Goal: Task Accomplishment & Management: Manage account settings

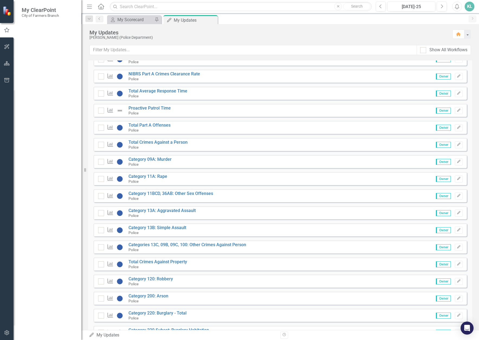
scroll to position [136, 0]
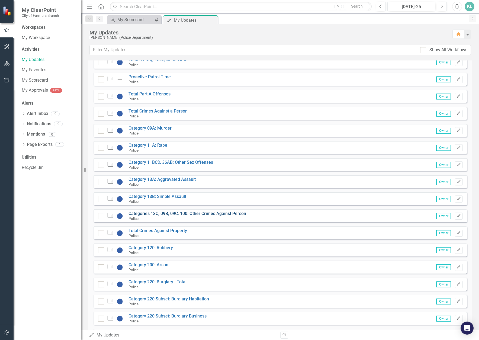
click at [177, 213] on link "Categories 13C, 09B, 09C, 100: Other Crimes Against Person" at bounding box center [188, 213] width 118 height 5
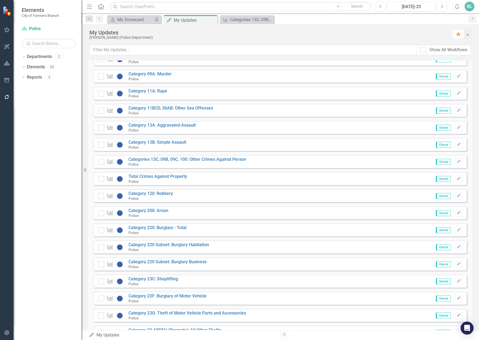
scroll to position [54, 0]
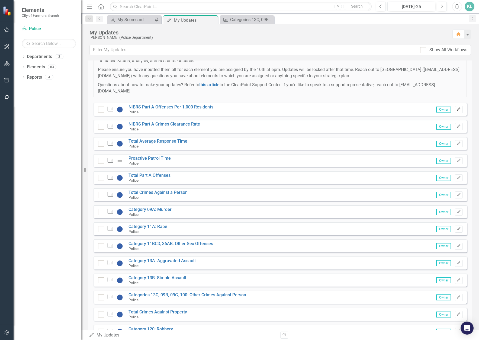
click at [457, 111] on icon "button" at bounding box center [458, 109] width 3 height 3
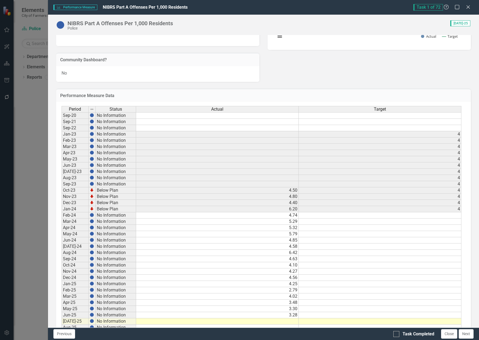
scroll to position [149, 0]
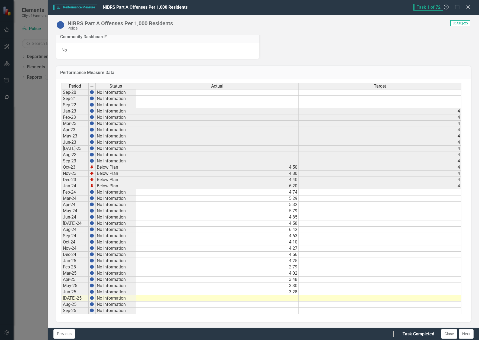
click at [272, 299] on td at bounding box center [217, 298] width 163 height 6
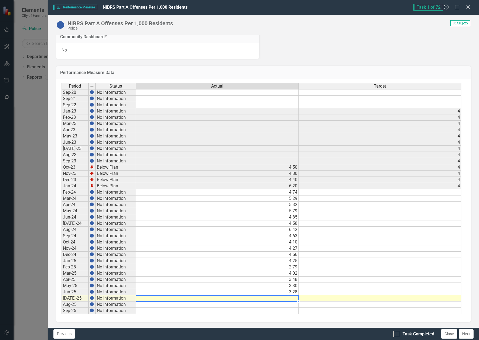
click at [53, 108] on div "Performance Measure Data Last Calculated Period Status Actual Target Sep-20 No …" at bounding box center [263, 190] width 423 height 263
click at [285, 298] on td at bounding box center [217, 298] width 163 height 6
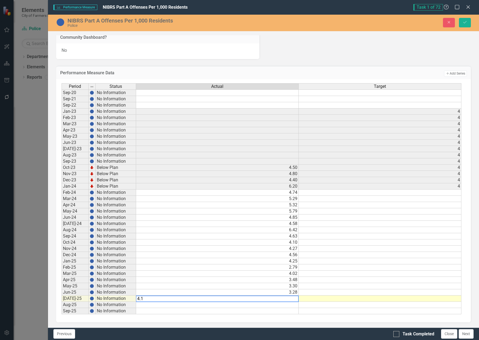
type textarea "4.17"
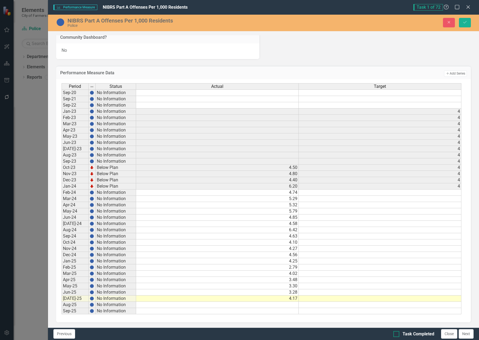
click at [398, 337] on div "Task Completed" at bounding box center [414, 334] width 41 height 6
click at [397, 335] on input "Task Completed" at bounding box center [396, 333] width 4 height 4
click at [397, 337] on div at bounding box center [397, 334] width 6 height 6
click at [397, 335] on input "Task Completed" at bounding box center [396, 333] width 4 height 4
click at [398, 337] on div at bounding box center [397, 334] width 6 height 6
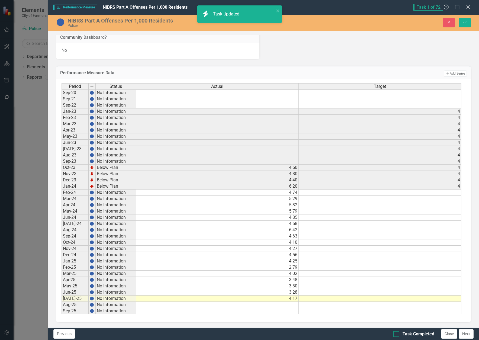
click at [397, 335] on input "Task Completed" at bounding box center [396, 333] width 4 height 4
checkbox input "true"
drag, startPoint x: 461, startPoint y: 23, endPoint x: 466, endPoint y: 43, distance: 20.0
click at [462, 24] on button "Save" at bounding box center [465, 22] width 12 height 9
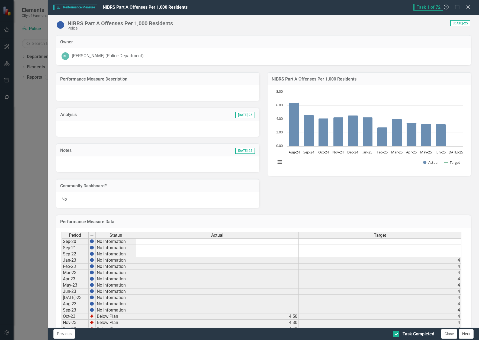
click at [471, 335] on button "Next" at bounding box center [466, 333] width 15 height 9
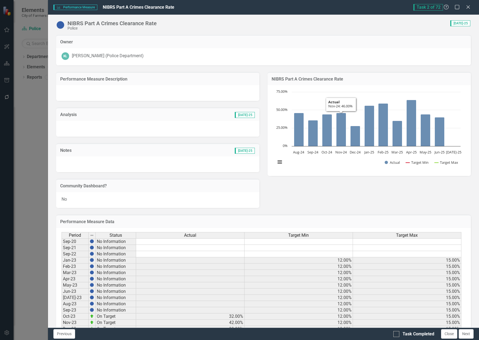
checkbox input "true"
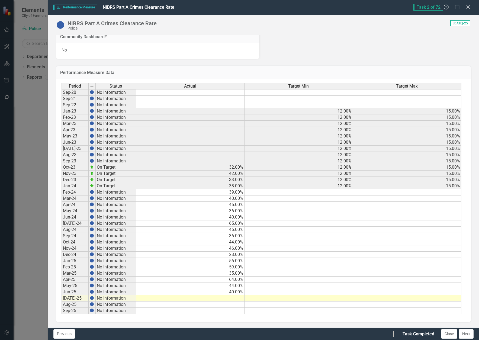
click at [232, 298] on td at bounding box center [190, 298] width 109 height 6
type textarea "38"
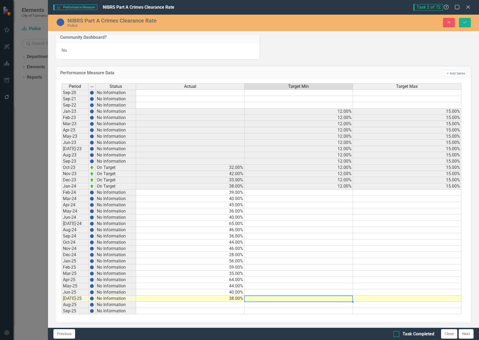
click at [397, 333] on div at bounding box center [397, 334] width 6 height 6
click at [397, 333] on input "Task Completed" at bounding box center [396, 333] width 4 height 4
checkbox input "true"
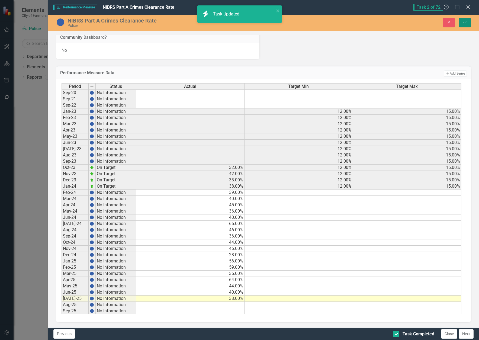
click at [464, 21] on icon "Save" at bounding box center [465, 22] width 5 height 4
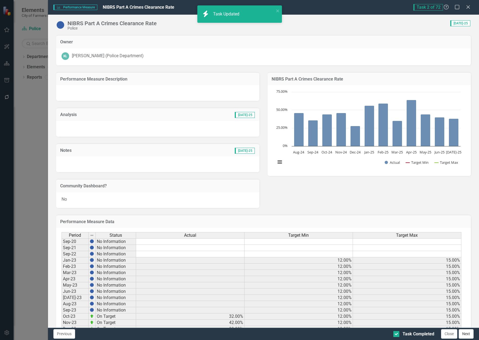
click at [468, 338] on button "Next" at bounding box center [466, 333] width 15 height 9
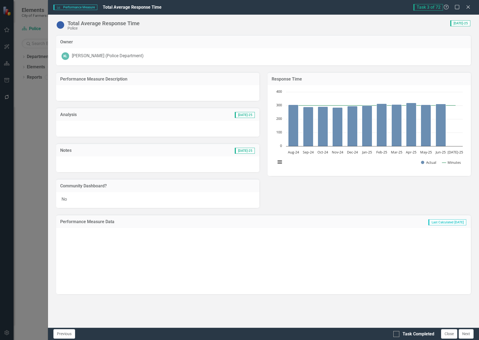
checkbox input "true"
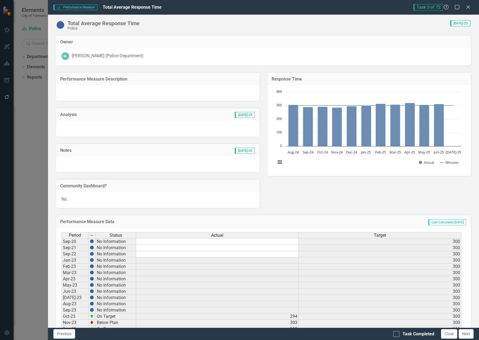
click at [314, 10] on div "Performance Measure Performance Measure Total Average Response Time" at bounding box center [233, 7] width 360 height 6
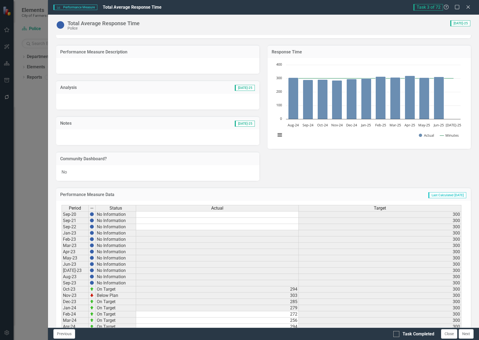
scroll to position [136, 0]
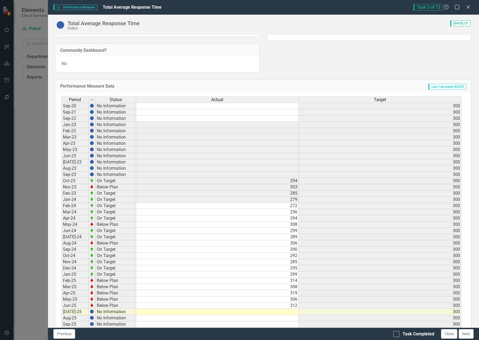
click at [62, 308] on div "Period Status Actual Target Sep-20 No Information 300 Sep-21 No Information 300…" at bounding box center [62, 212] width 0 height 231
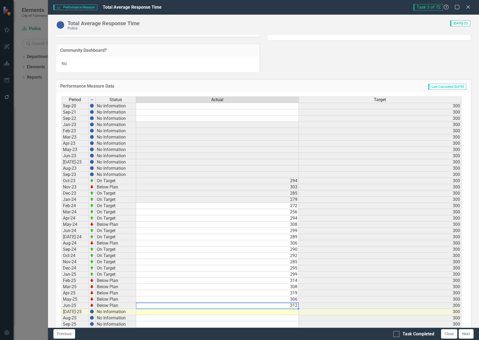
click at [291, 316] on td at bounding box center [217, 318] width 163 height 6
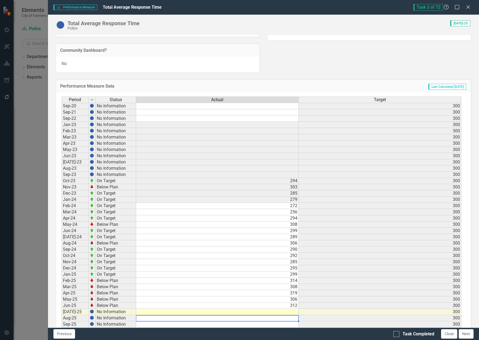
click at [290, 311] on td at bounding box center [217, 312] width 163 height 6
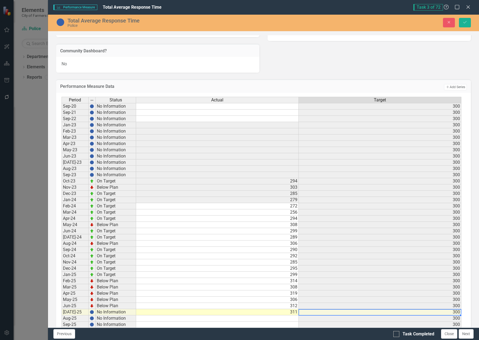
type textarea "311"
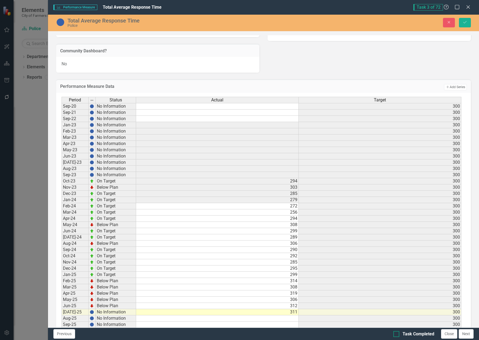
drag, startPoint x: 399, startPoint y: 340, endPoint x: 399, endPoint y: 335, distance: 5.2
click at [399, 340] on div "Previous Task Completed Close Next" at bounding box center [263, 334] width 431 height 12
click at [398, 334] on div at bounding box center [397, 334] width 6 height 6
click at [397, 334] on input "Task Completed" at bounding box center [396, 333] width 4 height 4
checkbox input "true"
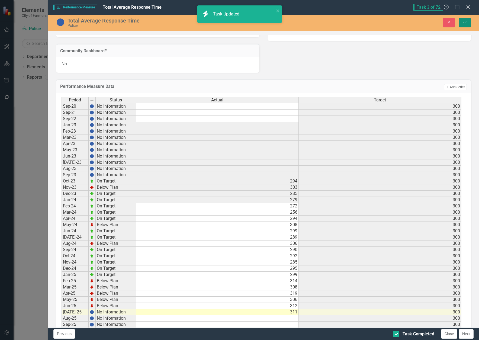
click at [465, 23] on icon "Save" at bounding box center [465, 22] width 5 height 4
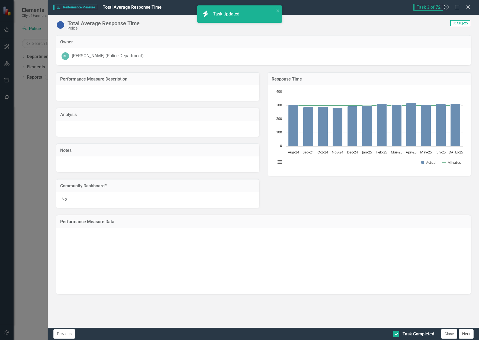
click at [467, 334] on button "Next" at bounding box center [466, 333] width 15 height 9
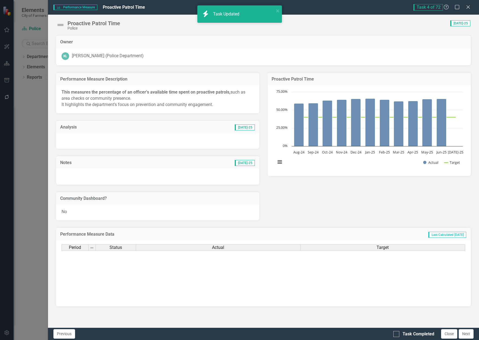
checkbox input "true"
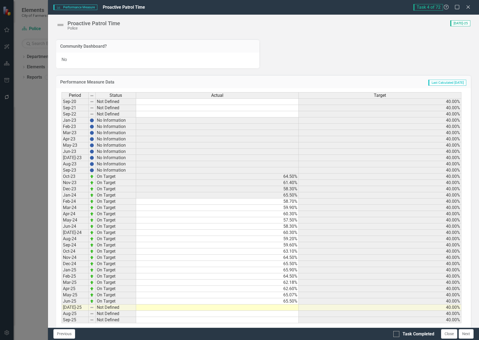
scroll to position [161, 0]
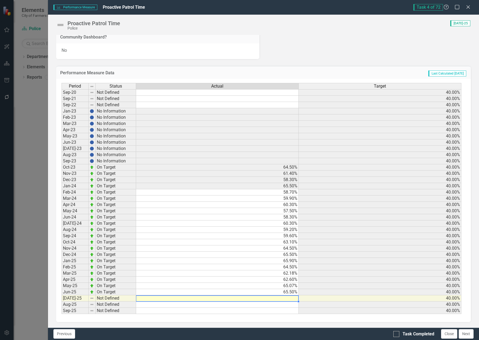
click at [292, 297] on td at bounding box center [217, 298] width 163 height 6
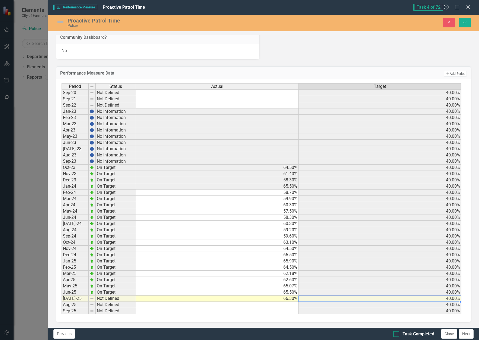
type textarea "66.3"
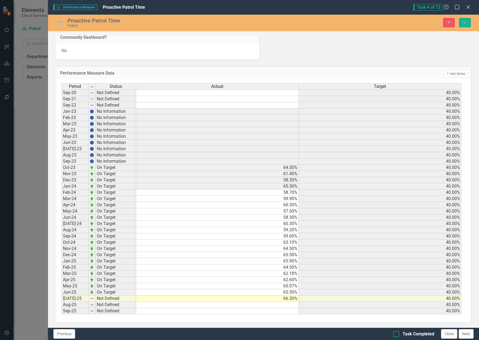
click at [398, 334] on div at bounding box center [397, 334] width 6 height 6
click at [397, 334] on input "Task Completed" at bounding box center [396, 333] width 4 height 4
checkbox input "false"
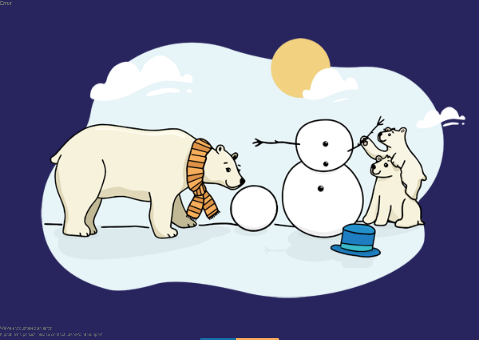
click at [225, 338] on button "Refresh the Page" at bounding box center [218, 342] width 36 height 9
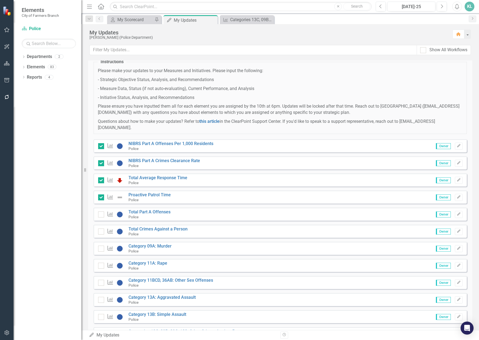
scroll to position [27, 0]
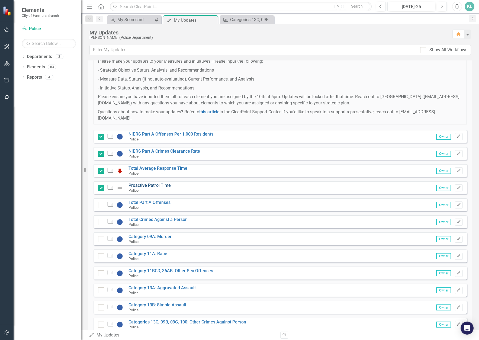
click at [158, 186] on link "Proactive Patrol Time" at bounding box center [150, 185] width 42 height 5
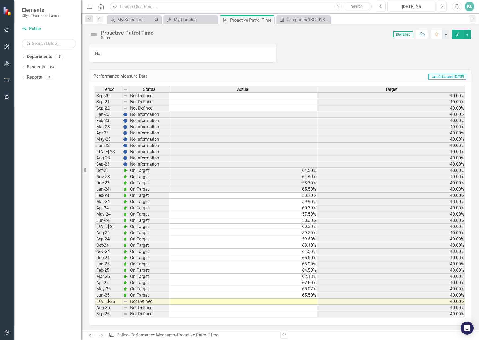
scroll to position [168, 0]
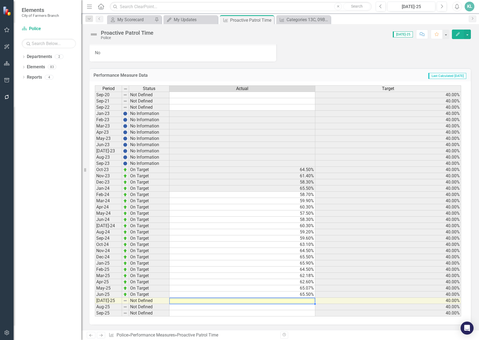
click at [306, 302] on td at bounding box center [243, 301] width 146 height 6
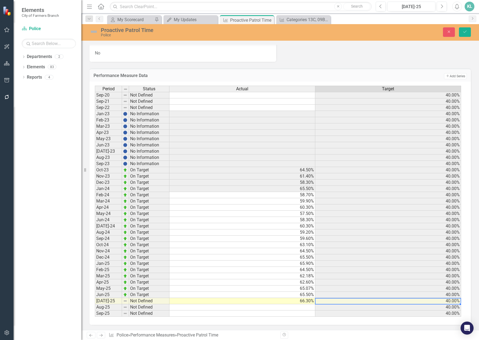
scroll to position [169, 0]
type textarea "66.3"
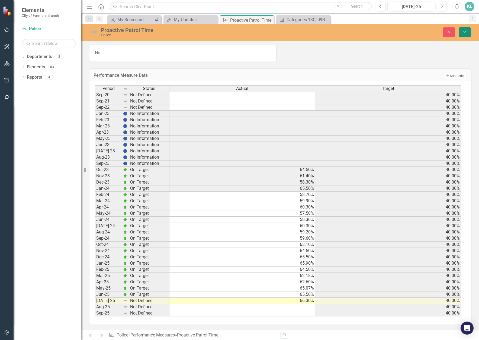
click at [464, 34] on icon "Save" at bounding box center [465, 32] width 5 height 4
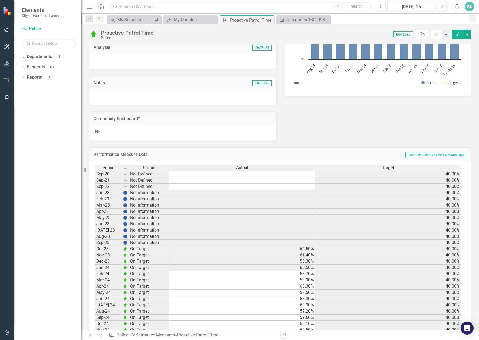
scroll to position [6, 0]
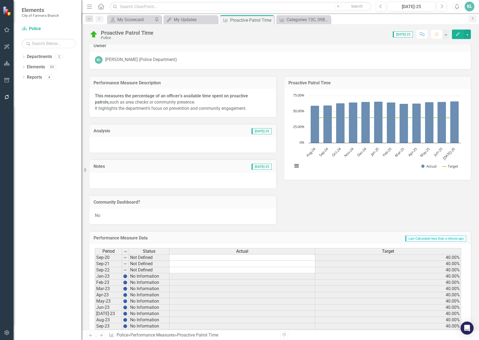
click at [471, 20] on link "Next" at bounding box center [473, 18] width 8 height 7
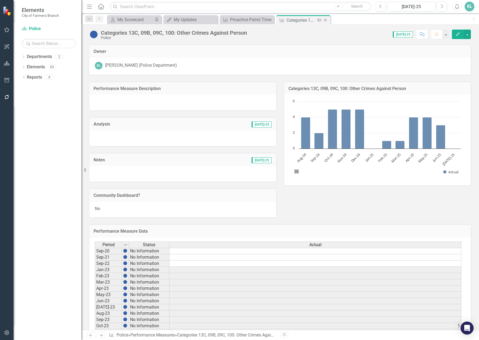
click at [325, 20] on icon at bounding box center [325, 20] width 3 height 3
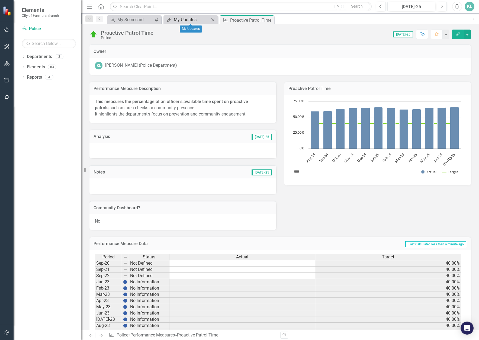
click at [197, 18] on div "My Updates" at bounding box center [192, 19] width 36 height 7
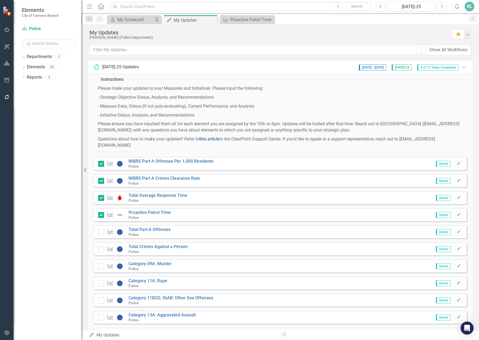
scroll to position [27, 0]
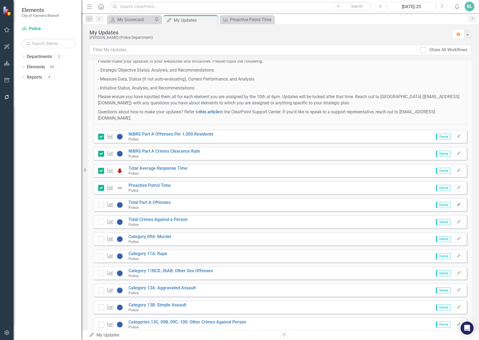
click at [457, 204] on icon "Edit" at bounding box center [459, 204] width 4 height 3
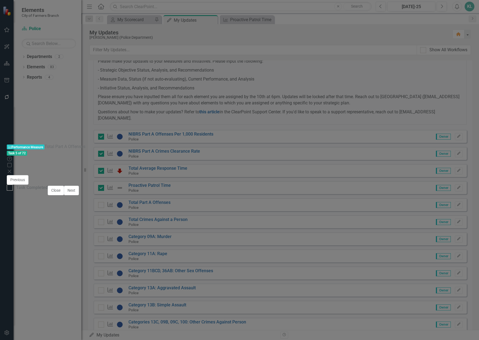
scroll to position [149, 0]
type textarea "136"
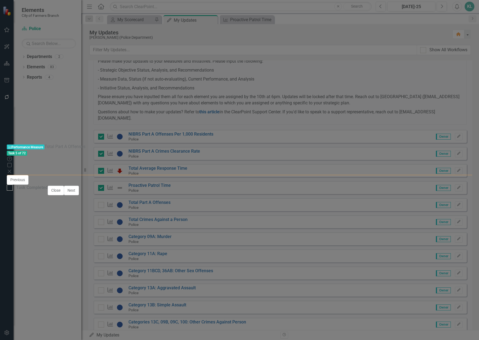
type textarea "163"
click at [10, 188] on input "Task Completed" at bounding box center [9, 187] width 4 height 4
checkbox input "true"
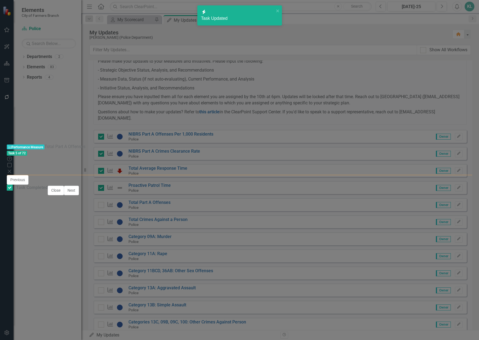
click at [464, 178] on button "Save" at bounding box center [459, 182] width 12 height 9
click at [79, 195] on button "Next" at bounding box center [71, 190] width 15 height 9
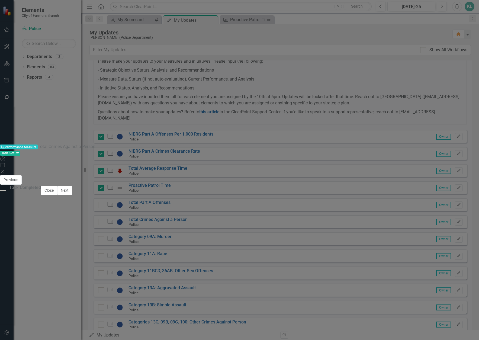
checkbox input "true"
type textarea "23"
click at [6, 191] on div at bounding box center [3, 188] width 6 height 6
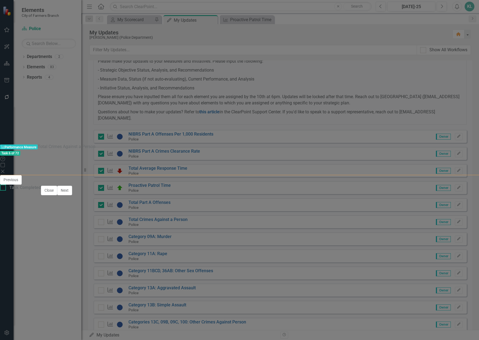
click at [4, 188] on input "Task Completed" at bounding box center [2, 187] width 4 height 4
checkbox input "true"
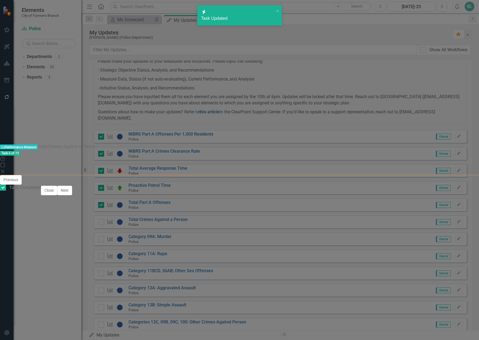
click at [464, 181] on icon "Save" at bounding box center [465, 183] width 5 height 4
click at [72, 195] on button "Next" at bounding box center [64, 190] width 15 height 9
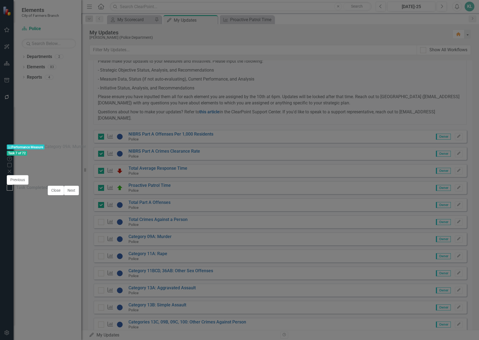
checkbox input "true"
type textarea "0"
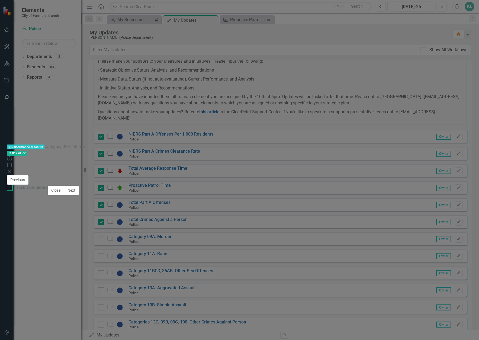
click at [10, 188] on input "Task Completed" at bounding box center [9, 187] width 4 height 4
checkbox input "true"
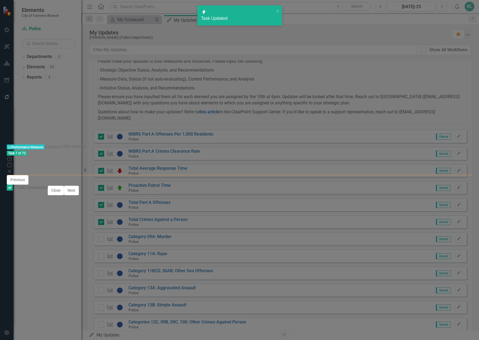
click at [461, 181] on icon "Save" at bounding box center [458, 183] width 5 height 4
click at [79, 195] on button "Next" at bounding box center [71, 190] width 15 height 9
checkbox input "true"
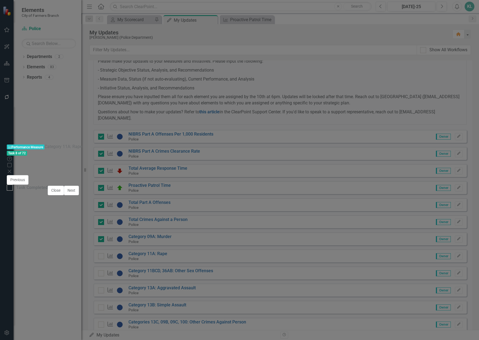
type textarea "0"
type textarea "1"
click at [48, 191] on div "Task Completed" at bounding box center [27, 188] width 41 height 6
click at [10, 188] on input "Task Completed" at bounding box center [9, 187] width 4 height 4
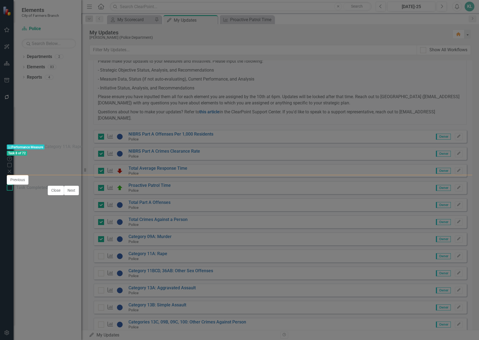
checkbox input "true"
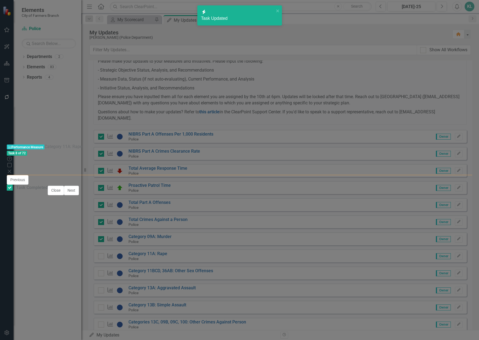
click at [461, 181] on icon "Save" at bounding box center [458, 183] width 5 height 4
click at [78, 195] on button "Next" at bounding box center [70, 190] width 15 height 9
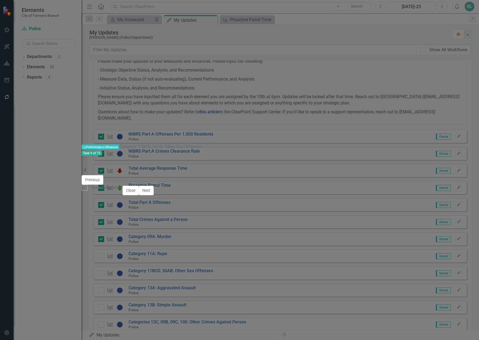
checkbox input "true"
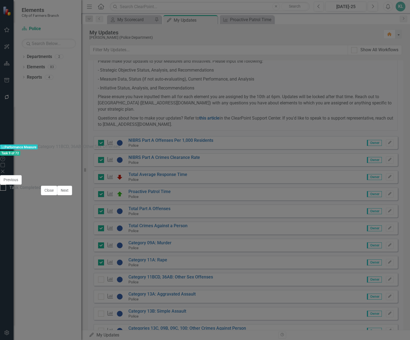
type textarea "0"
type textarea "2"
click at [41, 191] on div "Task Completed" at bounding box center [25, 188] width 32 height 6
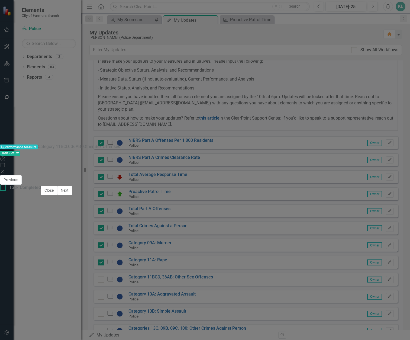
click at [4, 188] on input "Task Completed" at bounding box center [2, 187] width 4 height 4
checkbox input "true"
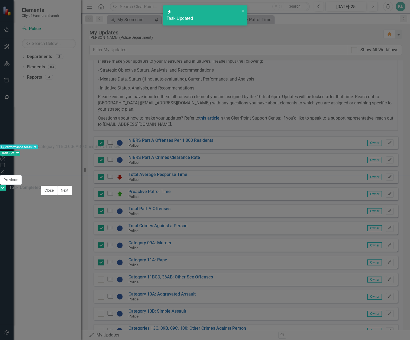
click at [398, 181] on icon "Save" at bounding box center [396, 183] width 5 height 4
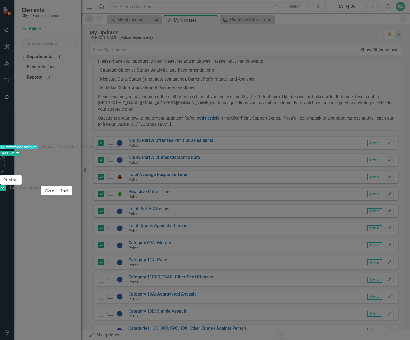
click at [72, 195] on button "Next" at bounding box center [64, 190] width 15 height 9
checkbox input "true"
type textarea "2"
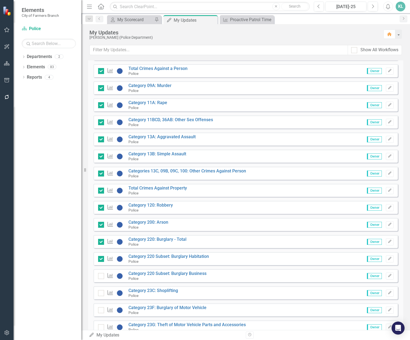
scroll to position [244, 0]
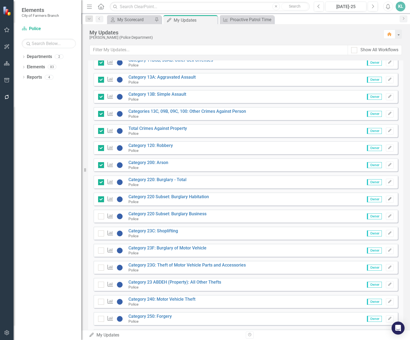
click at [388, 200] on icon "Edit" at bounding box center [390, 199] width 4 height 3
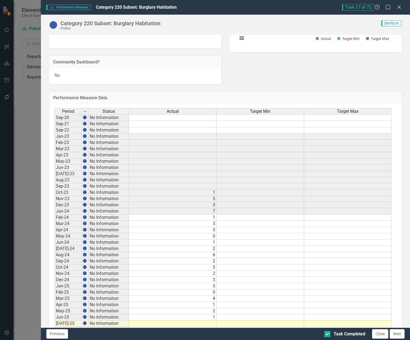
scroll to position [149, 0]
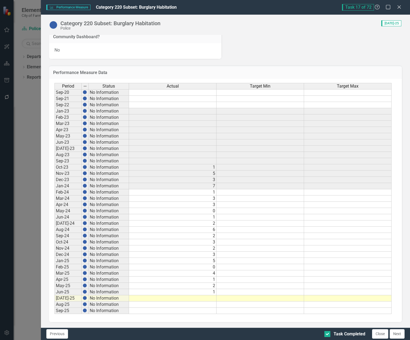
click at [209, 298] on td at bounding box center [173, 298] width 88 height 6
type textarea "3"
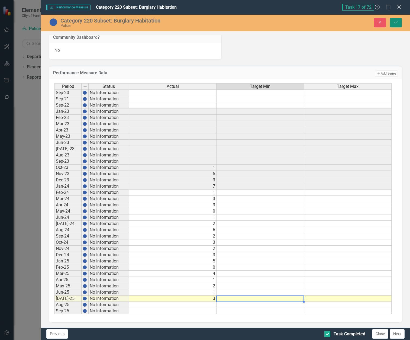
click at [399, 22] on button "Save" at bounding box center [396, 22] width 12 height 9
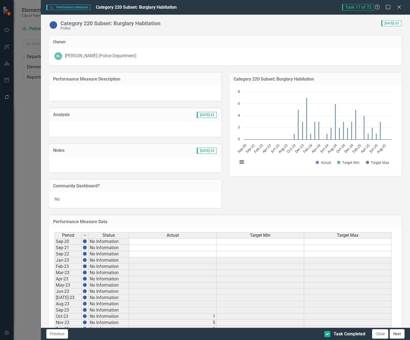
click at [397, 334] on button "Next" at bounding box center [397, 333] width 15 height 9
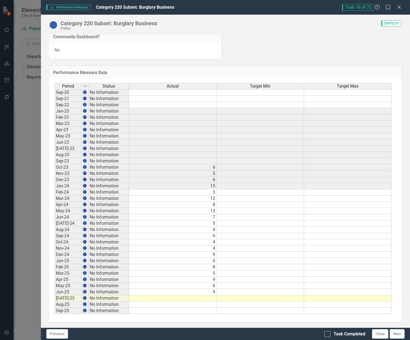
click at [198, 298] on td at bounding box center [173, 298] width 88 height 6
type textarea "8"
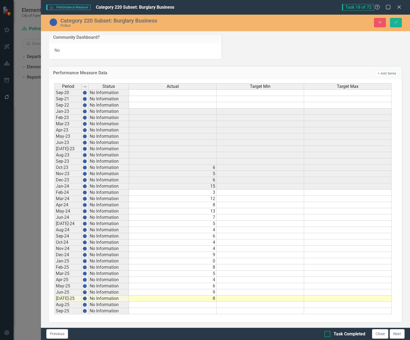
click at [326, 334] on input "Task Completed" at bounding box center [327, 333] width 4 height 4
checkbox input "true"
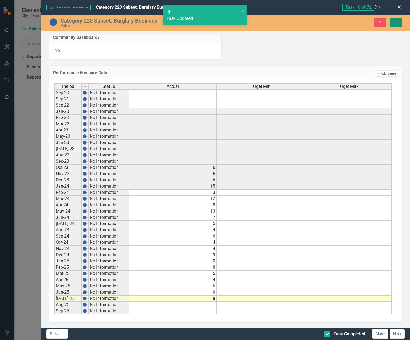
click at [394, 21] on icon "Save" at bounding box center [396, 22] width 5 height 4
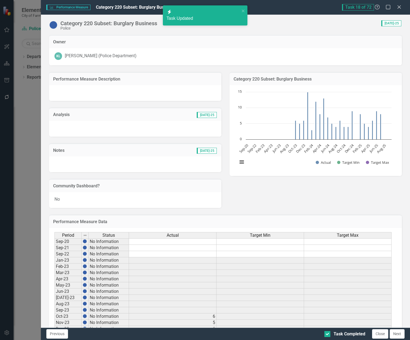
click at [402, 335] on button "Next" at bounding box center [397, 333] width 15 height 9
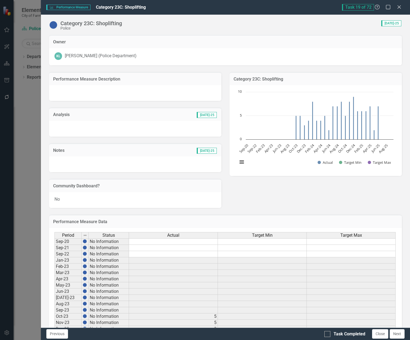
checkbox input "true"
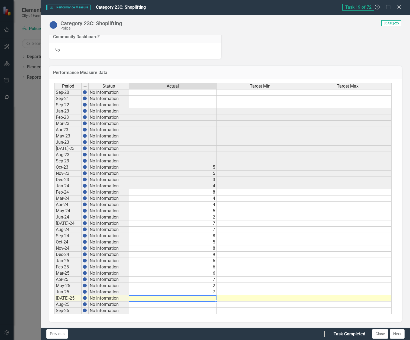
click at [201, 299] on td at bounding box center [173, 298] width 88 height 6
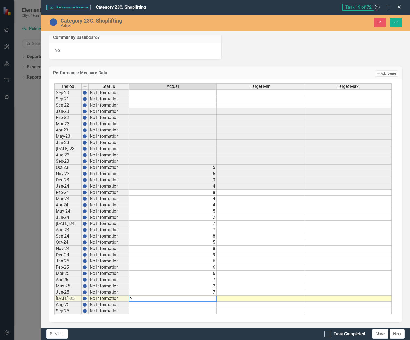
type textarea "22"
click at [327, 336] on div at bounding box center [328, 334] width 6 height 6
click at [327, 335] on input "Task Completed" at bounding box center [327, 333] width 4 height 4
checkbox input "true"
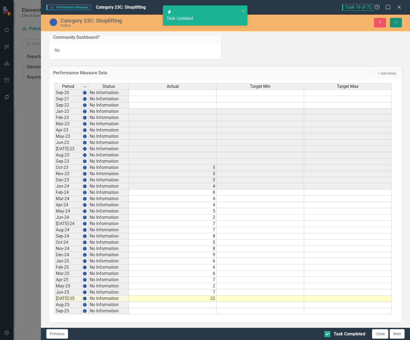
click at [395, 24] on button "Save" at bounding box center [396, 22] width 12 height 9
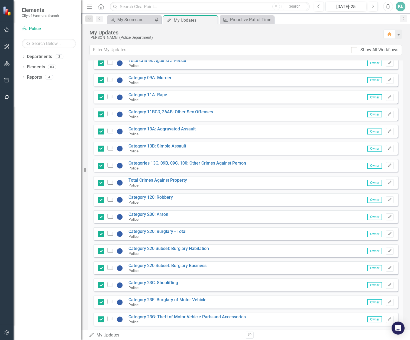
scroll to position [271, 0]
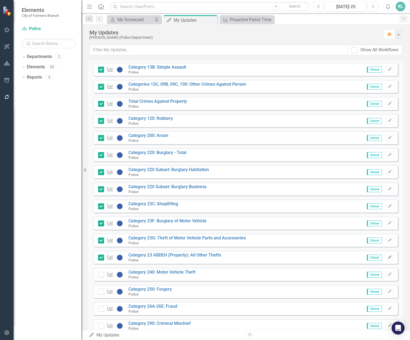
click at [388, 257] on button "Edit" at bounding box center [390, 257] width 8 height 7
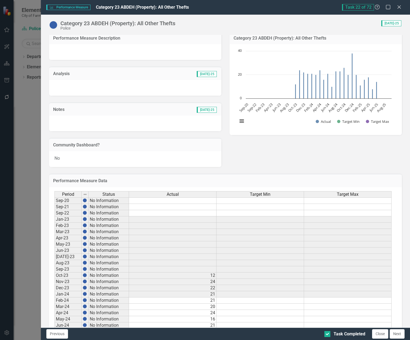
scroll to position [136, 0]
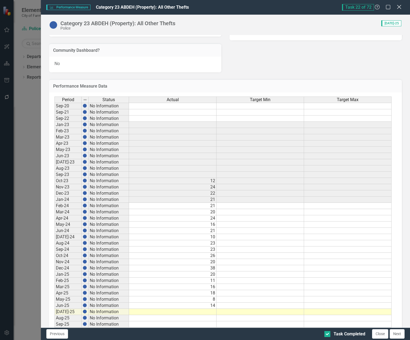
click at [398, 5] on icon "Close" at bounding box center [399, 6] width 7 height 5
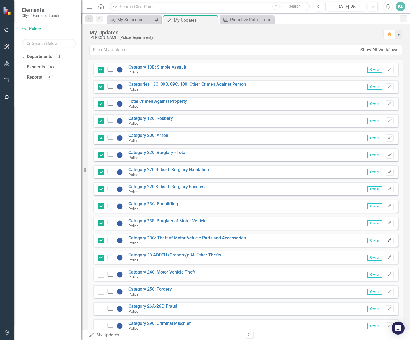
click at [388, 239] on icon "button" at bounding box center [389, 239] width 3 height 3
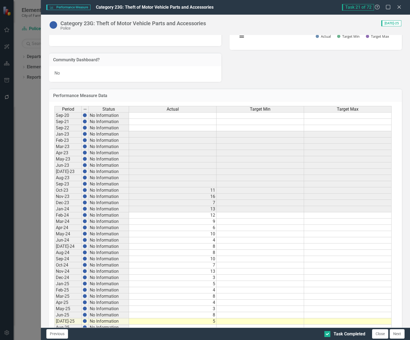
scroll to position [149, 0]
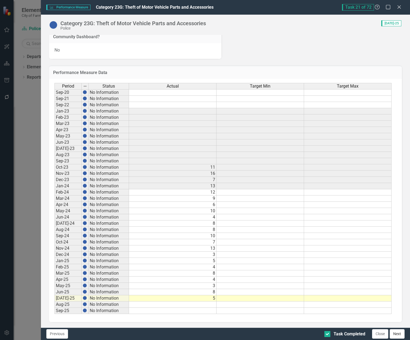
click at [395, 333] on button "Next" at bounding box center [397, 333] width 15 height 9
click at [209, 299] on td at bounding box center [173, 298] width 88 height 6
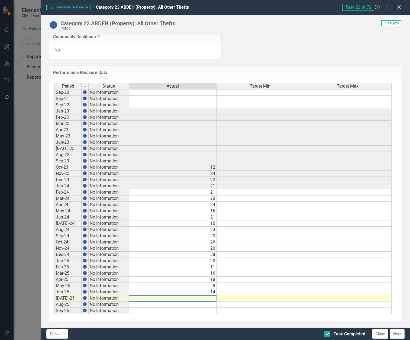
type textarea "18"
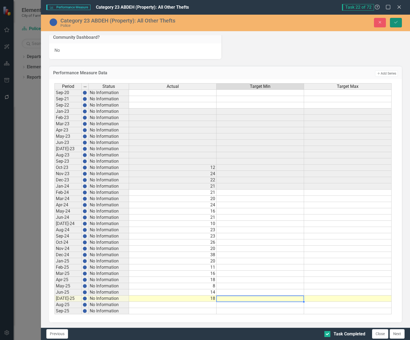
click at [395, 22] on icon "Save" at bounding box center [396, 22] width 5 height 4
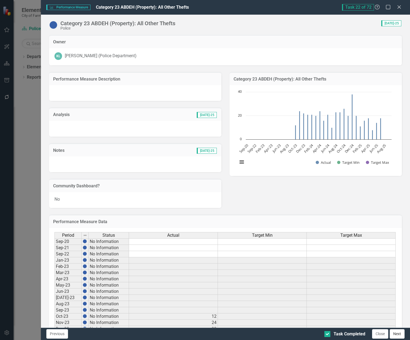
click at [400, 335] on button "Next" at bounding box center [397, 333] width 15 height 9
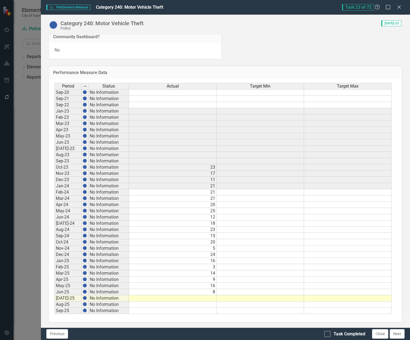
click at [215, 299] on td at bounding box center [173, 298] width 88 height 6
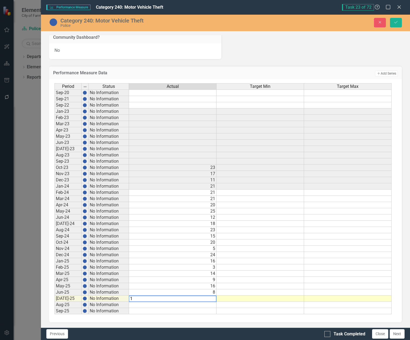
type textarea "14"
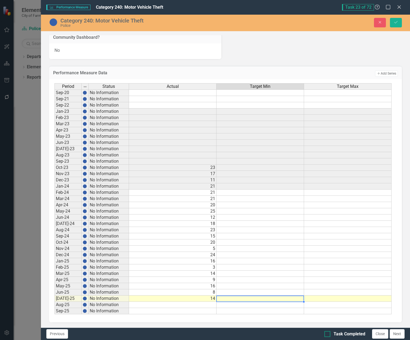
click at [330, 335] on div at bounding box center [328, 334] width 6 height 6
click at [328, 335] on input "Task Completed" at bounding box center [327, 333] width 4 height 4
checkbox input "true"
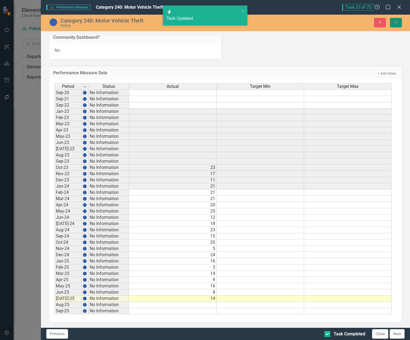
click at [393, 20] on button "Save" at bounding box center [396, 22] width 12 height 9
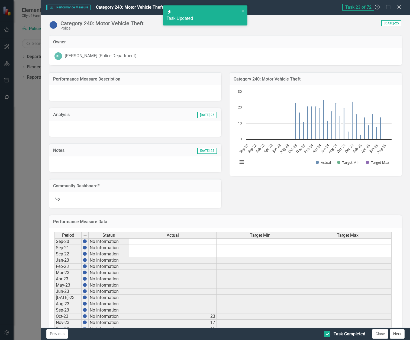
click at [395, 332] on button "Next" at bounding box center [397, 333] width 15 height 9
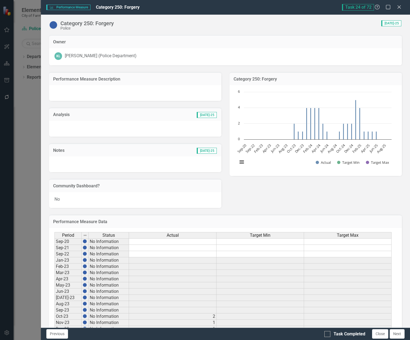
checkbox input "true"
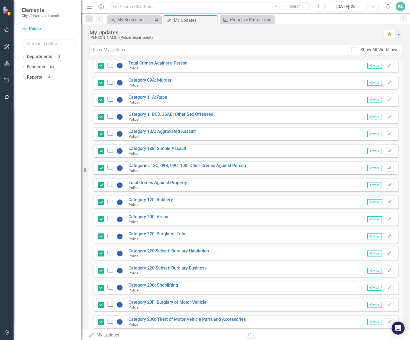
scroll to position [380, 0]
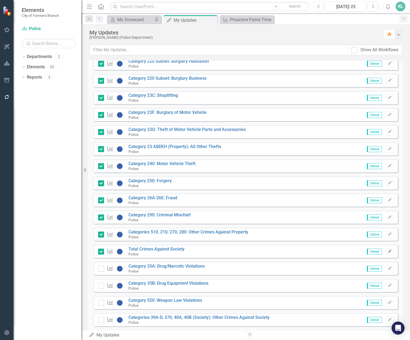
click at [387, 253] on button "Edit" at bounding box center [390, 251] width 8 height 7
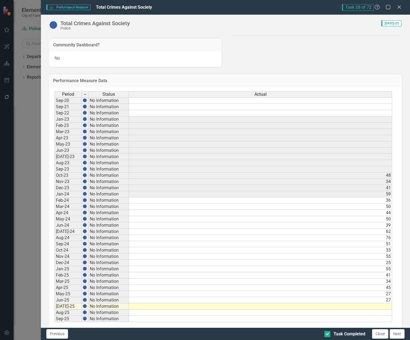
scroll to position [149, 0]
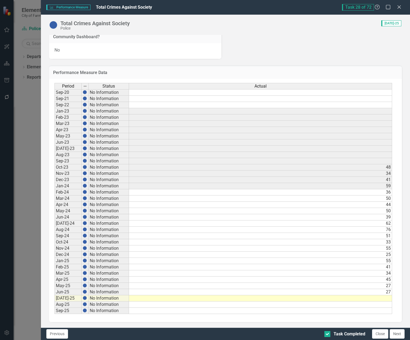
click at [350, 297] on td at bounding box center [260, 298] width 263 height 6
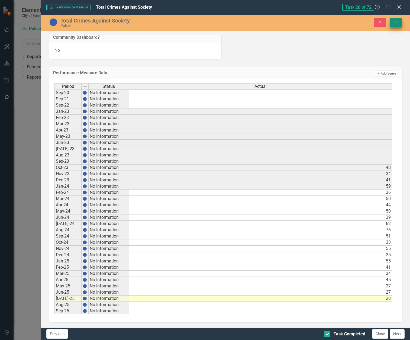
type textarea "28"
click at [399, 20] on button "Save" at bounding box center [396, 22] width 12 height 9
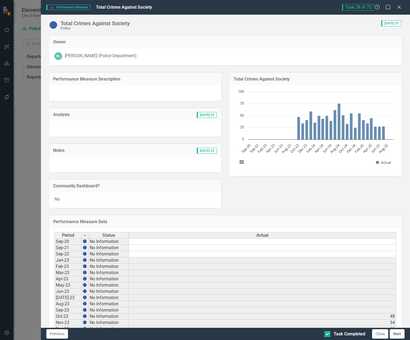
click at [401, 336] on button "Next" at bounding box center [397, 333] width 15 height 9
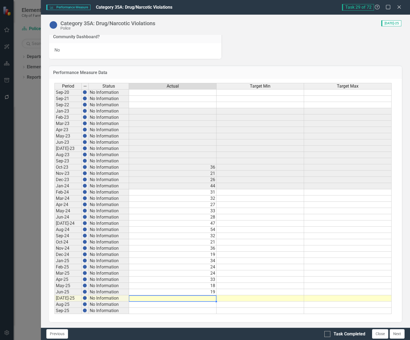
click at [215, 298] on td at bounding box center [173, 298] width 88 height 6
type textarea "16"
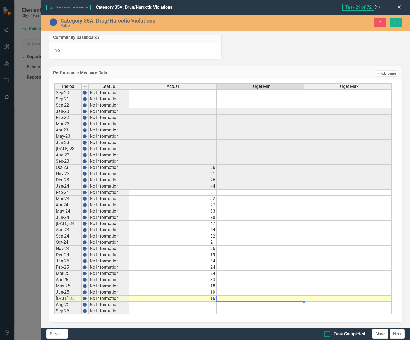
click at [330, 335] on div at bounding box center [328, 334] width 6 height 6
click at [328, 335] on input "Task Completed" at bounding box center [327, 333] width 4 height 4
checkbox input "true"
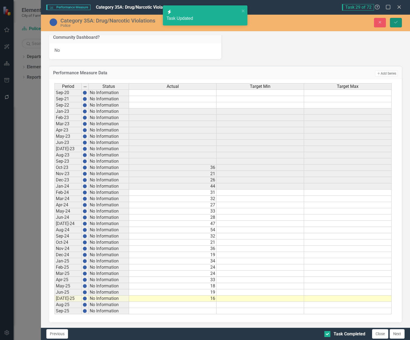
click at [402, 19] on button "Save" at bounding box center [396, 22] width 12 height 9
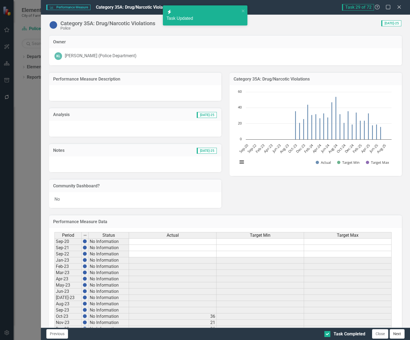
click at [399, 335] on button "Next" at bounding box center [397, 333] width 15 height 9
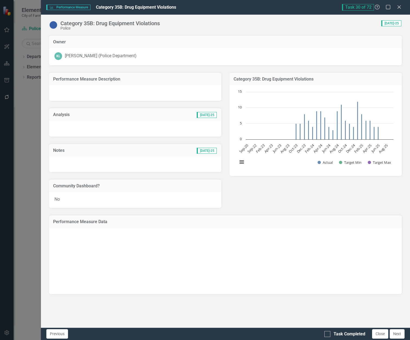
checkbox input "true"
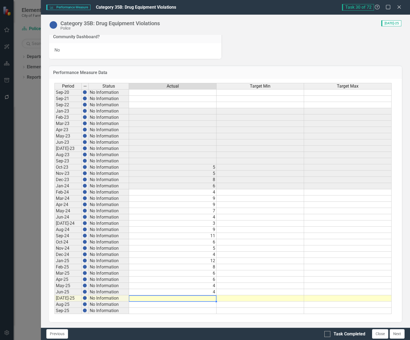
click at [214, 299] on td at bounding box center [173, 298] width 88 height 6
type textarea "3"
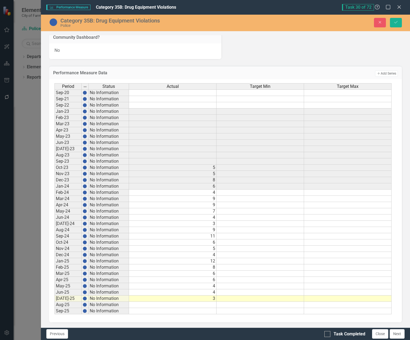
click at [328, 338] on div "Task Completed Close Next" at bounding box center [366, 333] width 82 height 9
click at [328, 335] on div at bounding box center [328, 334] width 6 height 6
click at [328, 335] on input "Task Completed" at bounding box center [327, 333] width 4 height 4
checkbox input "true"
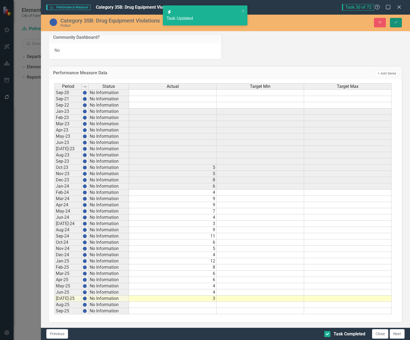
click at [394, 21] on icon "Save" at bounding box center [396, 22] width 5 height 4
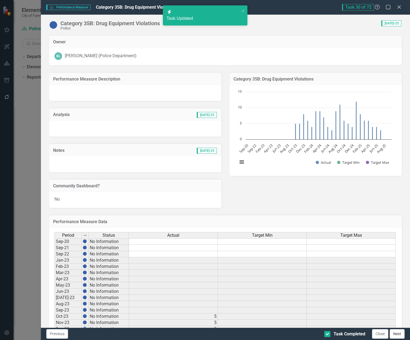
click at [396, 333] on button "Next" at bounding box center [397, 333] width 15 height 9
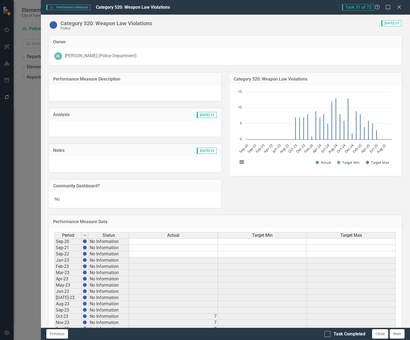
checkbox input "true"
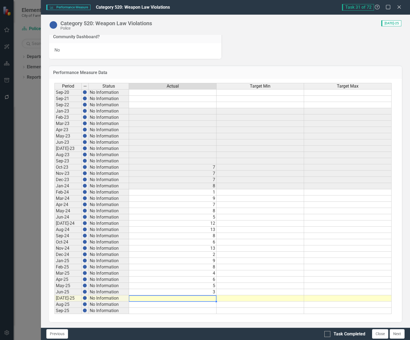
click at [208, 298] on td at bounding box center [173, 298] width 88 height 6
type textarea "9"
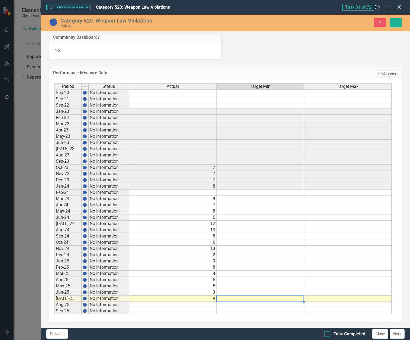
click at [328, 334] on div at bounding box center [328, 334] width 6 height 6
click at [328, 334] on input "Task Completed" at bounding box center [327, 333] width 4 height 4
checkbox input "true"
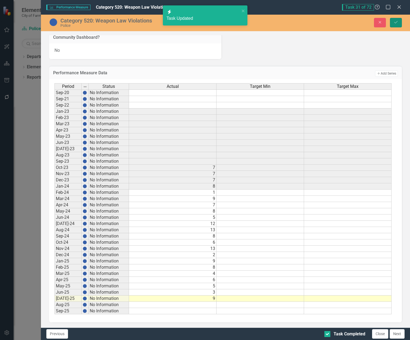
click at [398, 22] on icon "Save" at bounding box center [396, 22] width 5 height 4
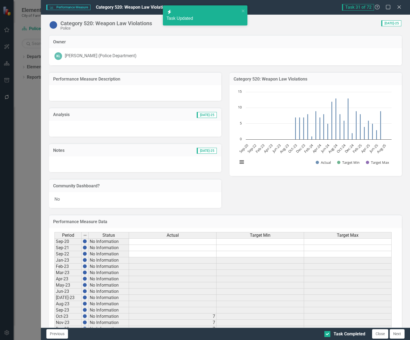
click at [399, 336] on button "Next" at bounding box center [397, 333] width 15 height 9
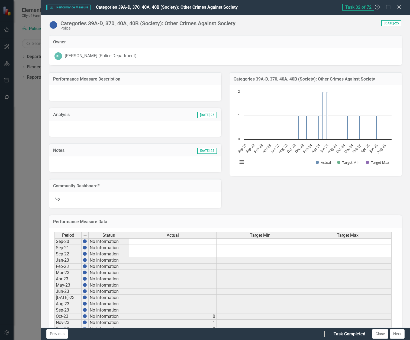
checkbox input "true"
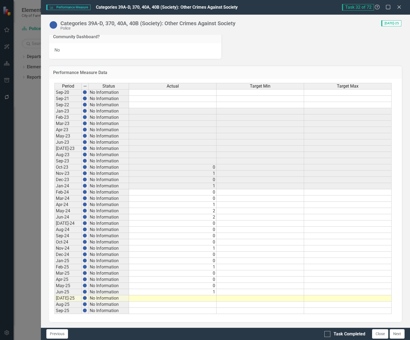
click at [214, 297] on td at bounding box center [173, 298] width 88 height 6
type textarea "0"
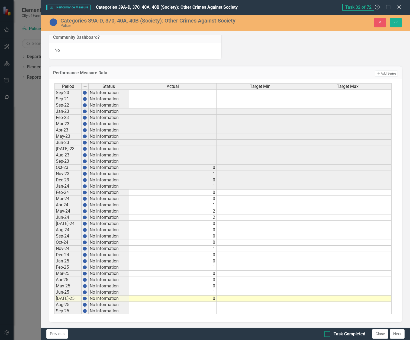
drag, startPoint x: 327, startPoint y: 332, endPoint x: 330, endPoint y: 332, distance: 3.9
click at [327, 333] on input "Task Completed" at bounding box center [327, 333] width 4 height 4
checkbox input "true"
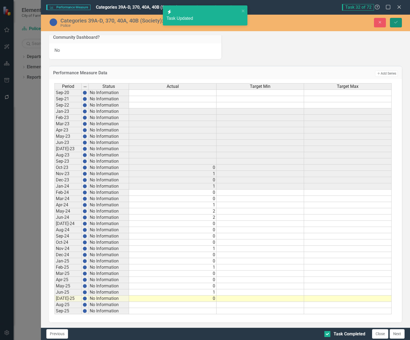
click at [393, 20] on button "Save" at bounding box center [396, 22] width 12 height 9
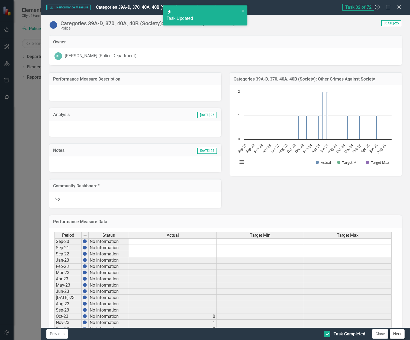
click at [403, 338] on button "Next" at bounding box center [397, 333] width 15 height 9
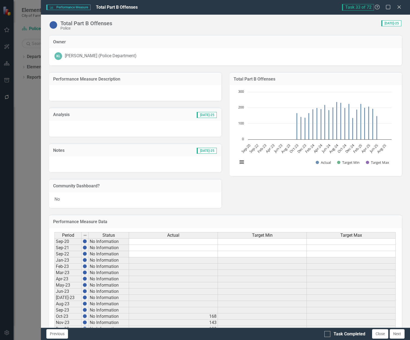
checkbox input "true"
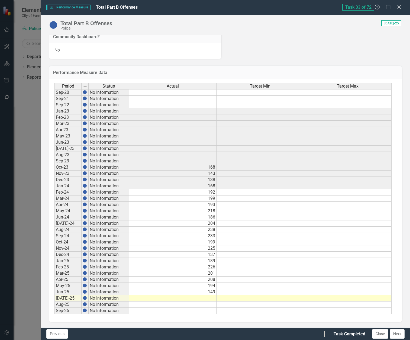
drag, startPoint x: 205, startPoint y: 298, endPoint x: 224, endPoint y: 304, distance: 20.0
click at [205, 298] on td at bounding box center [173, 298] width 88 height 6
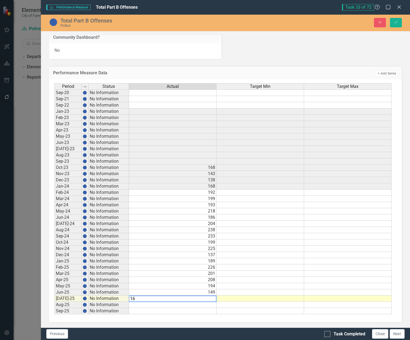
type textarea "162"
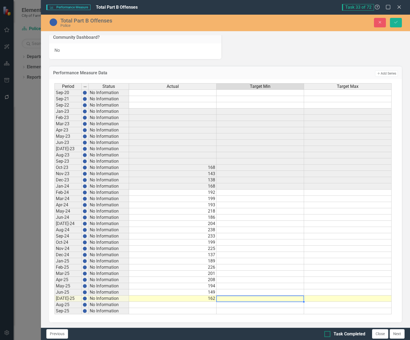
click at [327, 334] on input "Task Completed" at bounding box center [327, 333] width 4 height 4
checkbox input "true"
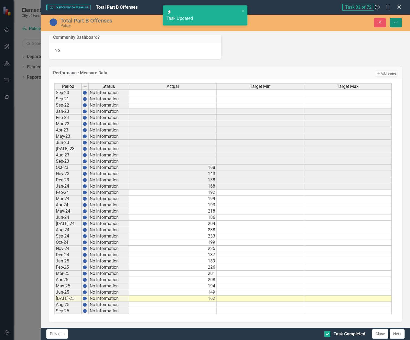
click at [396, 23] on icon "Save" at bounding box center [396, 22] width 5 height 4
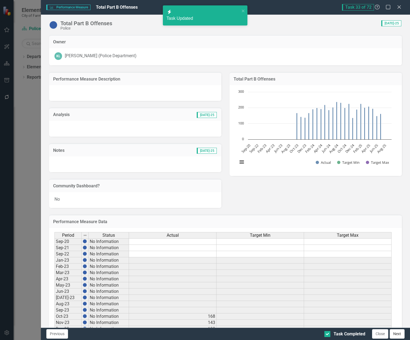
click at [400, 335] on button "Next" at bounding box center [397, 333] width 15 height 9
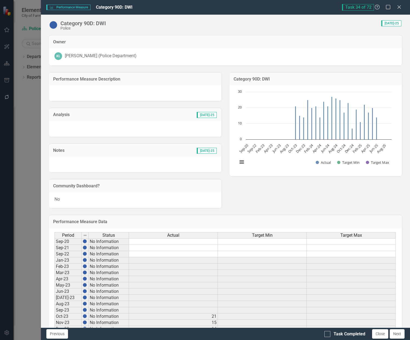
checkbox input "true"
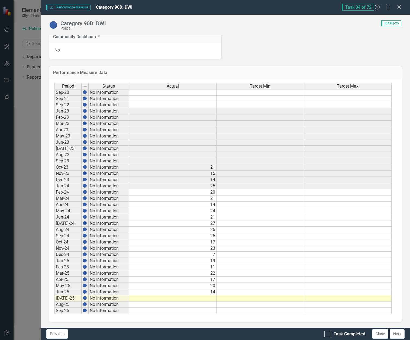
click at [197, 298] on td at bounding box center [173, 298] width 88 height 6
type textarea "12"
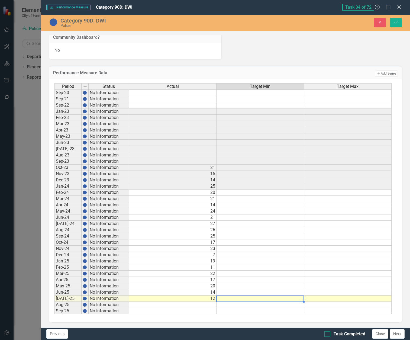
click at [328, 334] on input "Task Completed" at bounding box center [327, 333] width 4 height 4
checkbox input "true"
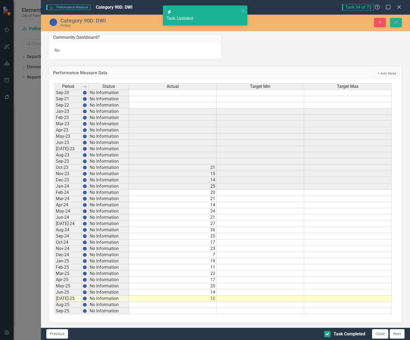
click at [399, 28] on div "Category 90D: DWI Police Close Save" at bounding box center [226, 23] width 370 height 17
click at [397, 23] on icon "Save" at bounding box center [396, 22] width 5 height 4
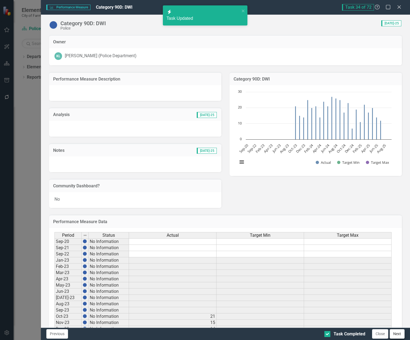
click at [399, 336] on button "Next" at bounding box center [397, 333] width 15 height 9
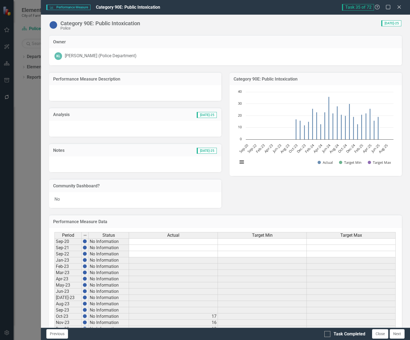
checkbox input "true"
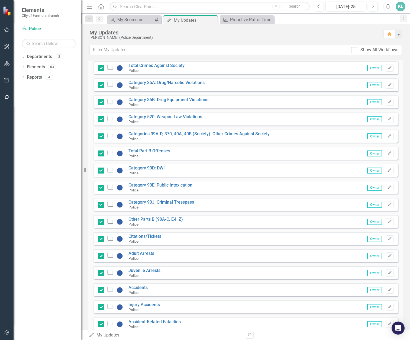
scroll to position [624, 0]
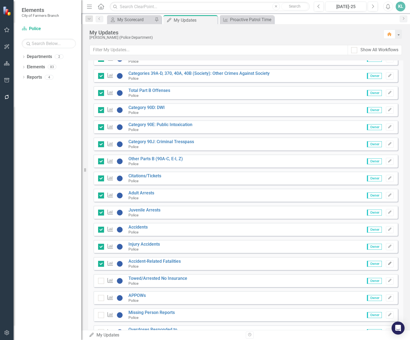
click at [388, 265] on icon "button" at bounding box center [389, 263] width 3 height 3
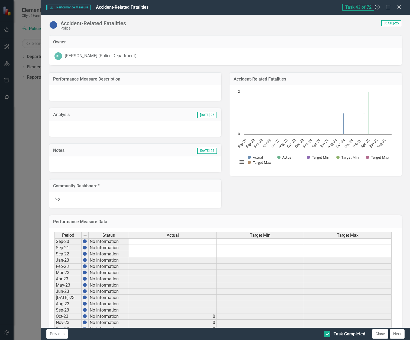
scroll to position [149, 0]
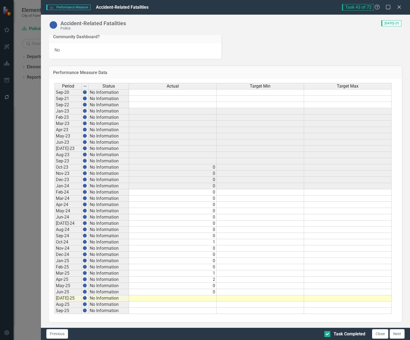
click at [201, 299] on td at bounding box center [173, 298] width 88 height 6
type textarea "0"
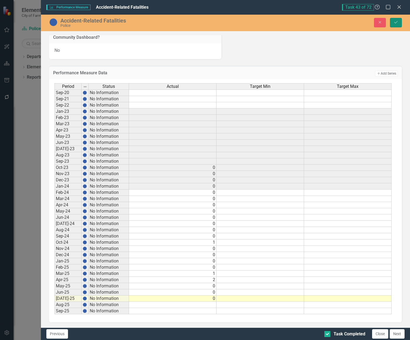
click at [400, 25] on button "Save" at bounding box center [396, 22] width 12 height 9
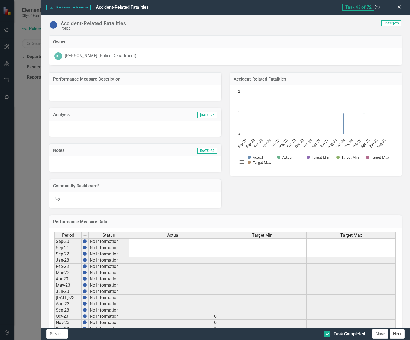
click at [400, 336] on button "Next" at bounding box center [397, 333] width 15 height 9
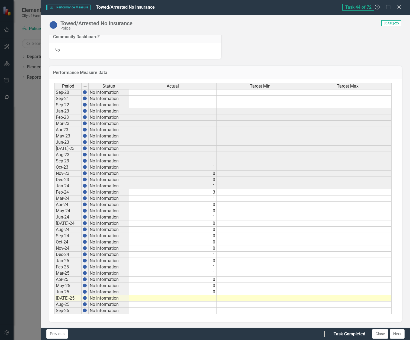
click at [210, 298] on td at bounding box center [173, 298] width 88 height 6
type textarea "2"
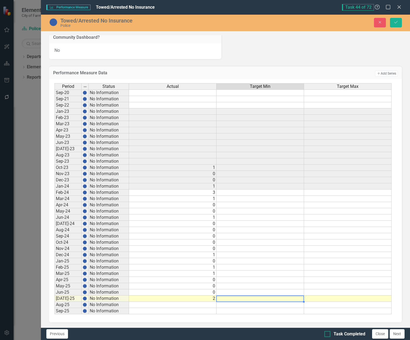
click at [327, 332] on input "Task Completed" at bounding box center [327, 333] width 4 height 4
checkbox input "true"
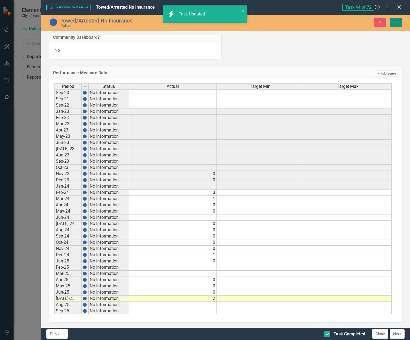
click at [396, 23] on icon "Save" at bounding box center [396, 22] width 5 height 4
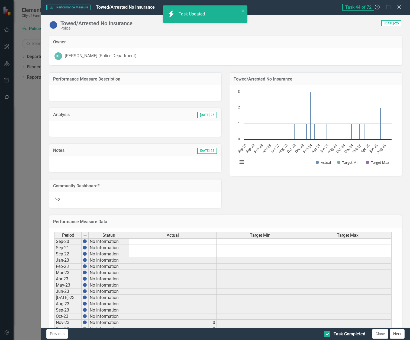
click at [400, 333] on button "Next" at bounding box center [397, 333] width 15 height 9
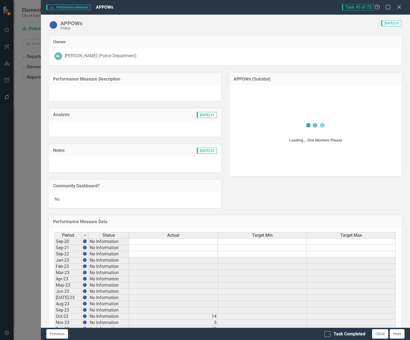
checkbox input "true"
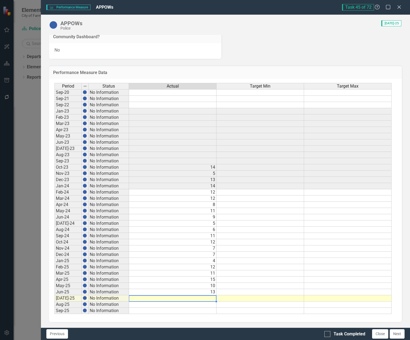
click at [202, 298] on td at bounding box center [173, 298] width 88 height 6
type textarea "13"
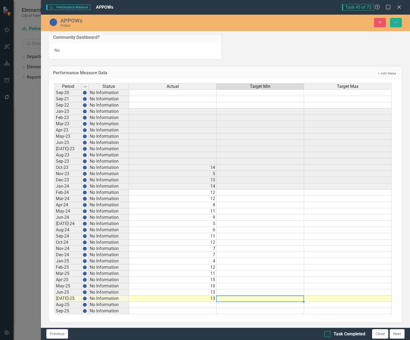
click at [327, 334] on input "Task Completed" at bounding box center [327, 333] width 4 height 4
checkbox input "true"
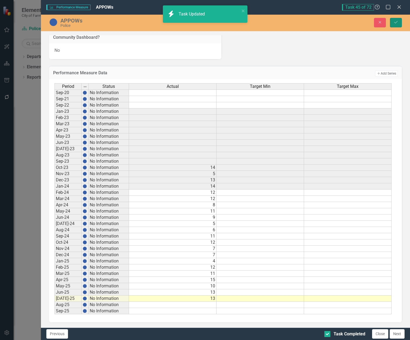
click at [399, 23] on button "Save" at bounding box center [396, 22] width 12 height 9
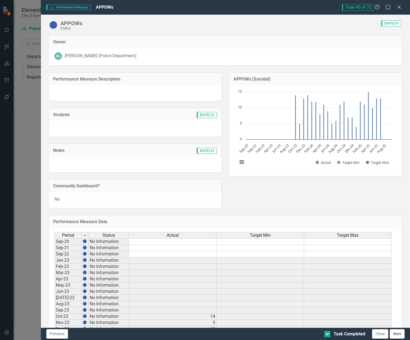
click at [396, 334] on button "Next" at bounding box center [397, 333] width 15 height 9
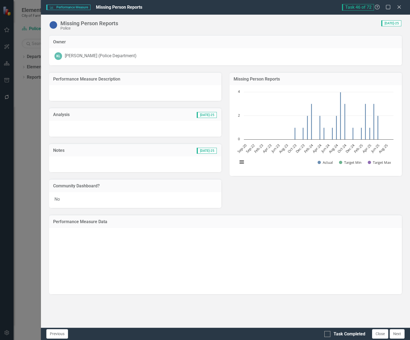
checkbox input "true"
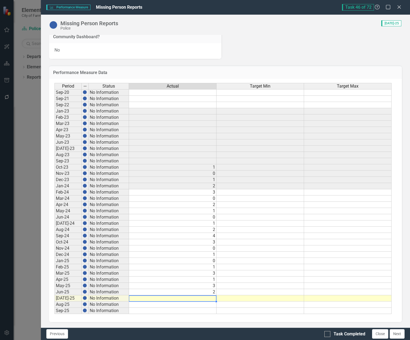
click at [209, 299] on td at bounding box center [173, 298] width 88 height 6
type textarea "0"
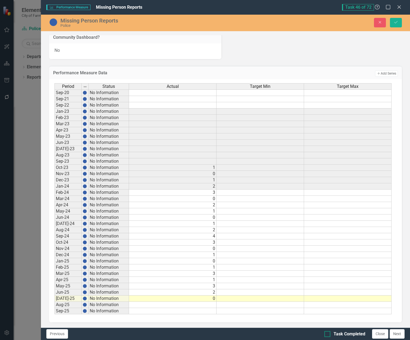
click at [331, 333] on div "Task Completed" at bounding box center [345, 334] width 41 height 6
click at [328, 333] on input "Task Completed" at bounding box center [327, 333] width 4 height 4
checkbox input "true"
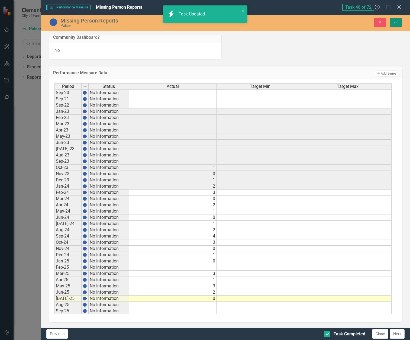
click at [392, 19] on button "Save" at bounding box center [396, 22] width 12 height 9
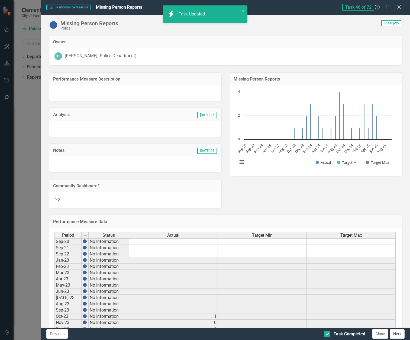
click at [403, 336] on button "Next" at bounding box center [397, 333] width 15 height 9
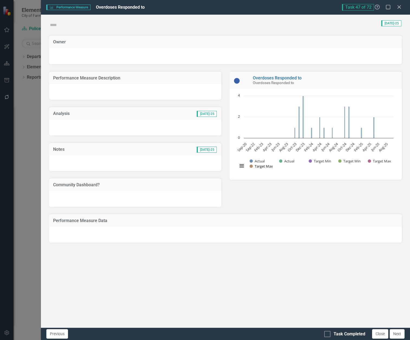
checkbox input "true"
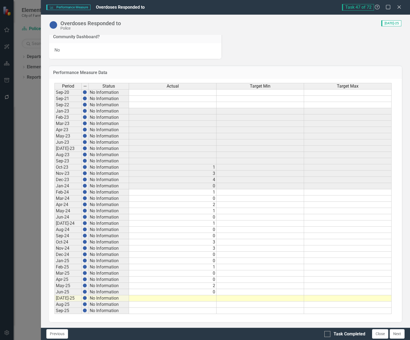
click at [196, 298] on td at bounding box center [173, 298] width 88 height 6
type textarea "2"
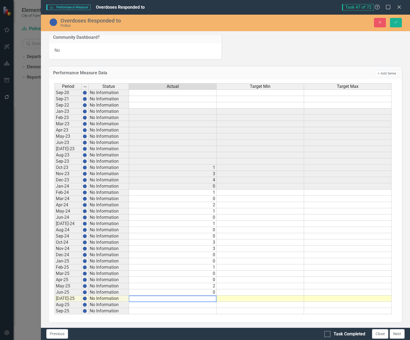
type textarea "1"
click at [326, 337] on div "Task Completed Close Next" at bounding box center [366, 333] width 82 height 9
click at [328, 334] on input "Task Completed" at bounding box center [327, 333] width 4 height 4
checkbox input "true"
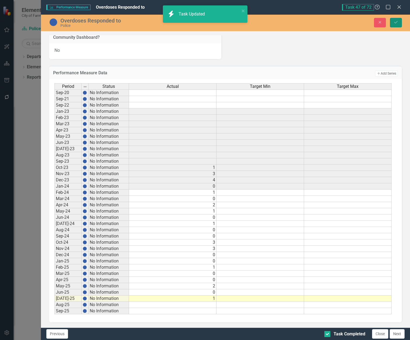
click at [394, 21] on icon "Save" at bounding box center [396, 22] width 5 height 4
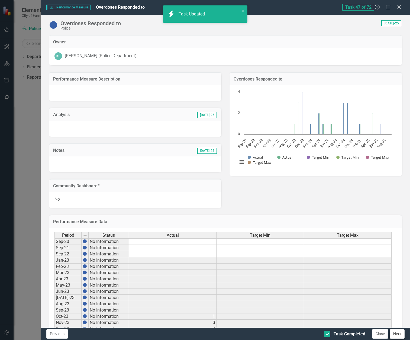
click at [399, 334] on button "Next" at bounding box center [397, 333] width 15 height 9
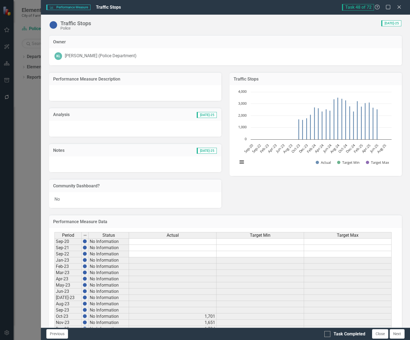
checkbox input "true"
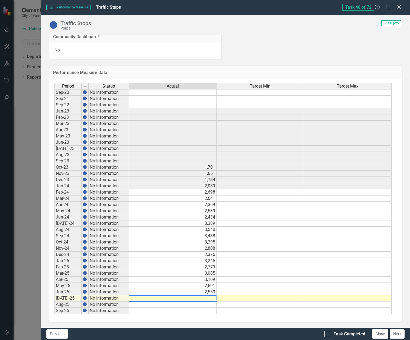
click at [211, 299] on td at bounding box center [173, 298] width 88 height 6
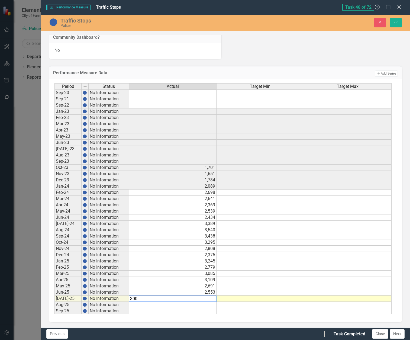
type textarea "3003"
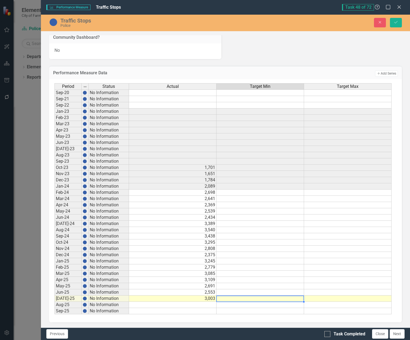
click at [324, 335] on div "Previous Task Completed Close Next" at bounding box center [226, 334] width 370 height 12
click at [326, 335] on input "Task Completed" at bounding box center [327, 333] width 4 height 4
checkbox input "true"
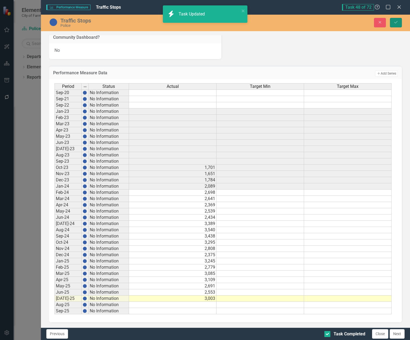
click at [400, 22] on button "Save" at bounding box center [396, 22] width 12 height 9
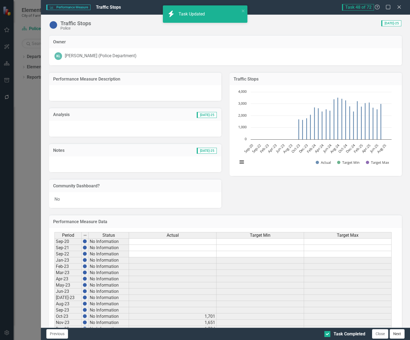
click at [397, 337] on button "Next" at bounding box center [397, 333] width 15 height 9
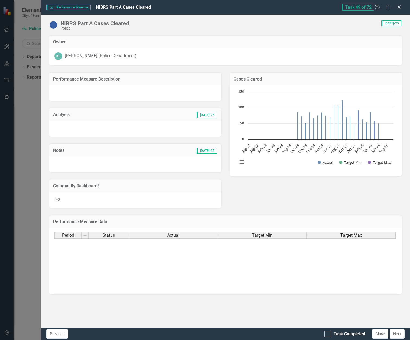
checkbox input "true"
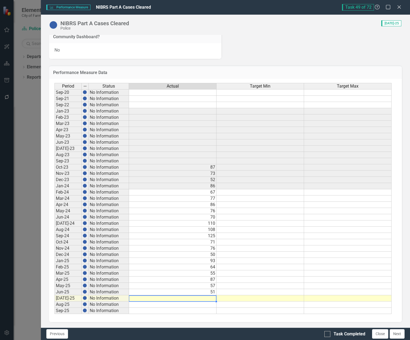
click at [197, 297] on td at bounding box center [173, 298] width 88 height 6
type textarea "62"
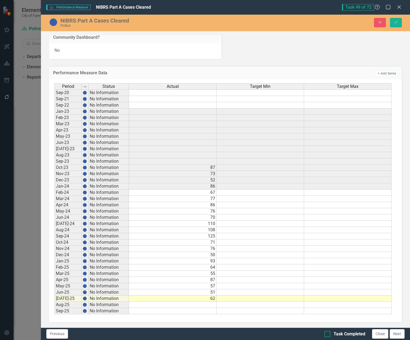
click at [329, 334] on div at bounding box center [328, 334] width 6 height 6
click at [328, 334] on input "Task Completed" at bounding box center [327, 333] width 4 height 4
checkbox input "true"
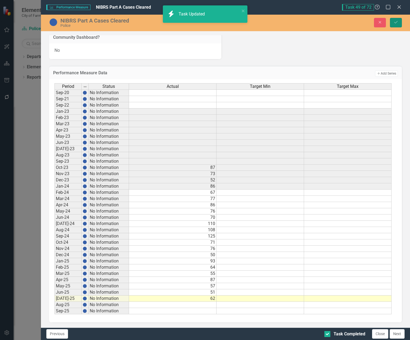
click at [398, 20] on button "Save" at bounding box center [396, 22] width 12 height 9
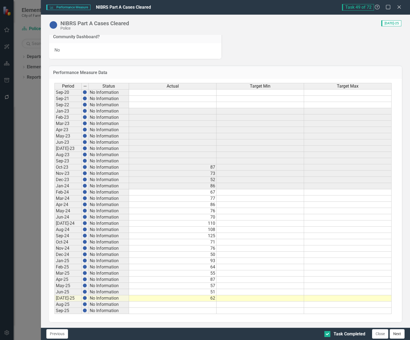
click at [398, 333] on button "Next" at bounding box center [397, 333] width 15 height 9
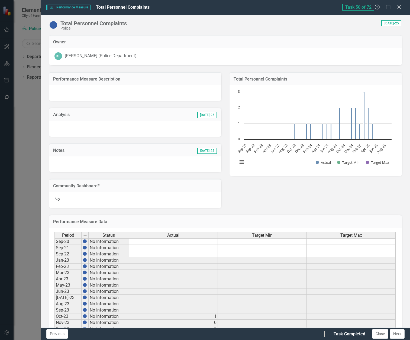
checkbox input "true"
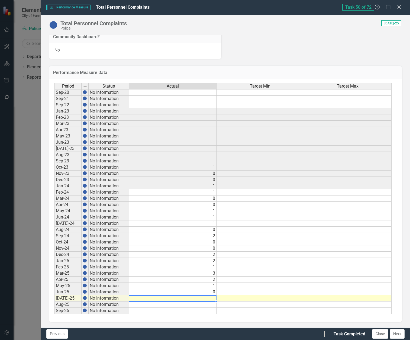
click at [199, 297] on td at bounding box center [173, 298] width 88 height 6
type textarea "1"
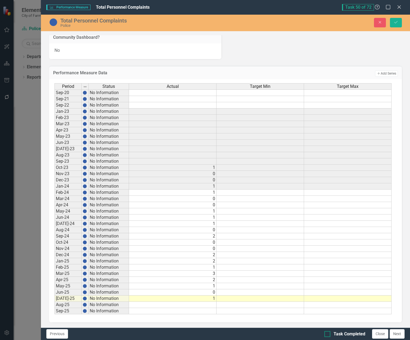
click at [327, 334] on input "Task Completed" at bounding box center [327, 333] width 4 height 4
checkbox input "true"
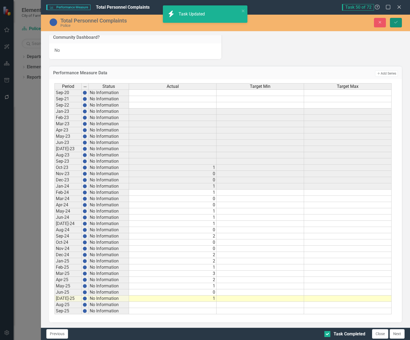
click at [397, 21] on icon "Save" at bounding box center [396, 22] width 5 height 4
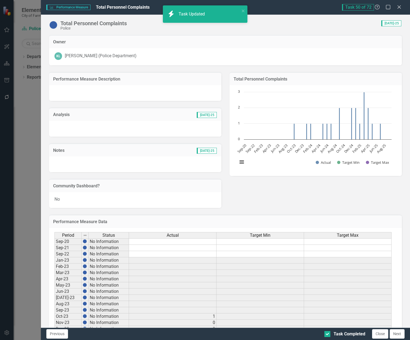
click at [397, 336] on button "Next" at bounding box center [397, 333] width 15 height 9
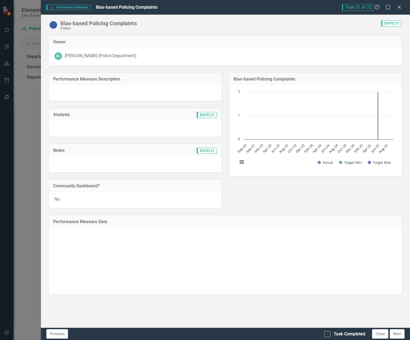
checkbox input "true"
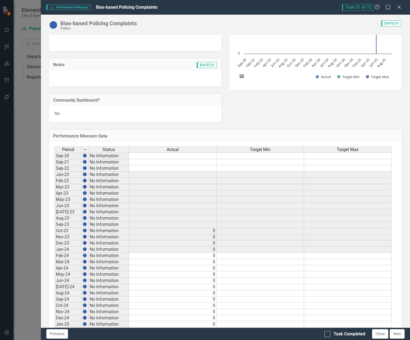
scroll to position [136, 0]
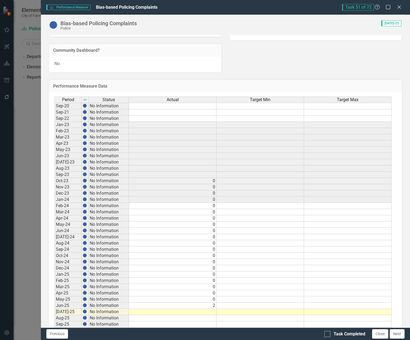
click at [206, 312] on td at bounding box center [173, 312] width 88 height 6
type textarea "0"
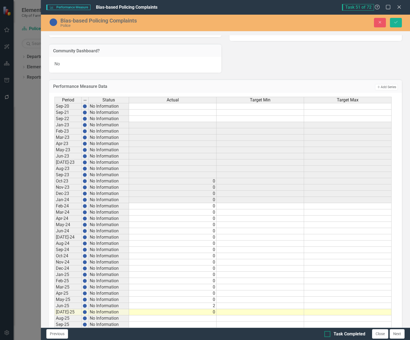
click at [327, 334] on input "Task Completed" at bounding box center [327, 333] width 4 height 4
checkbox input "true"
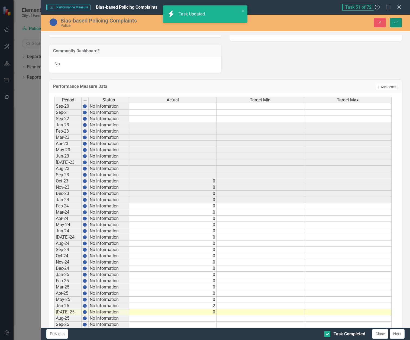
click at [396, 21] on icon "Save" at bounding box center [396, 22] width 5 height 4
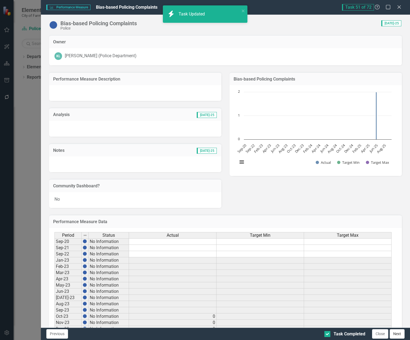
click at [401, 335] on button "Next" at bounding box center [397, 333] width 15 height 9
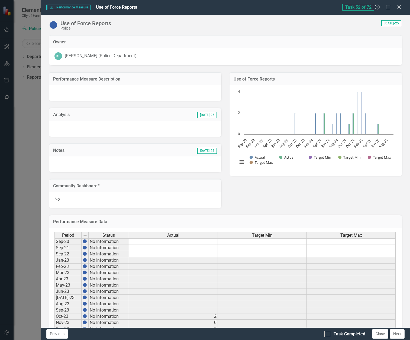
checkbox input "true"
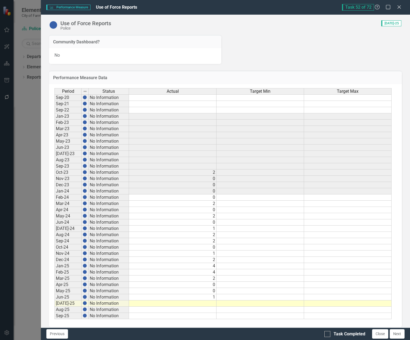
scroll to position [149, 0]
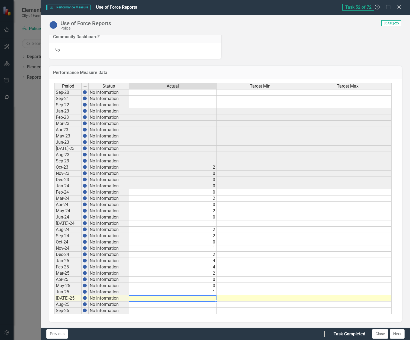
click at [192, 298] on td at bounding box center [173, 298] width 88 height 6
click at [210, 300] on td at bounding box center [173, 298] width 88 height 6
type textarea "1"
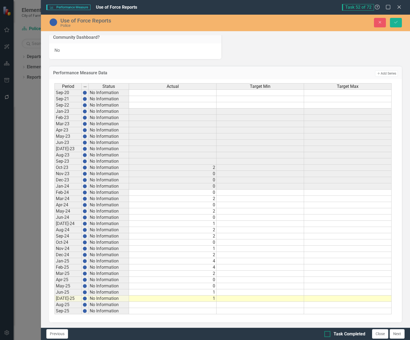
click at [327, 333] on input "Task Completed" at bounding box center [327, 333] width 4 height 4
checkbox input "true"
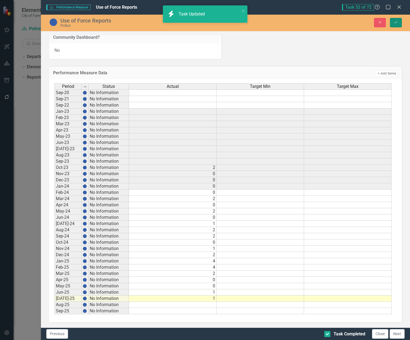
click at [401, 23] on button "Save" at bounding box center [396, 22] width 12 height 9
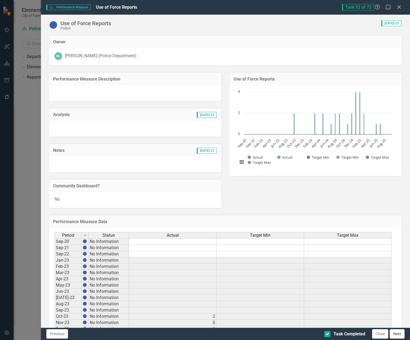
click at [401, 335] on button "Next" at bounding box center [397, 333] width 15 height 9
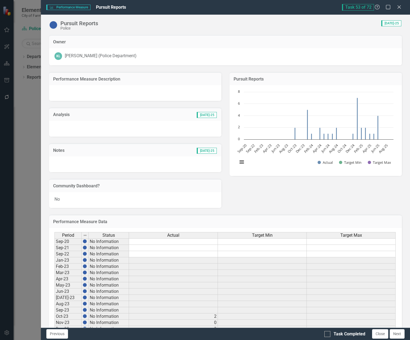
checkbox input "true"
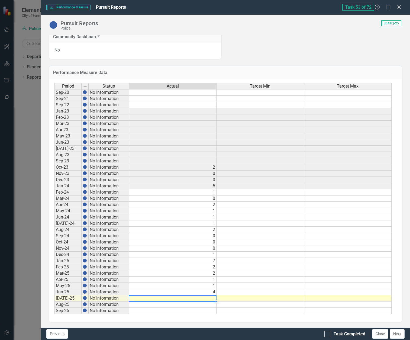
click at [213, 300] on td at bounding box center [173, 298] width 88 height 6
type textarea "2"
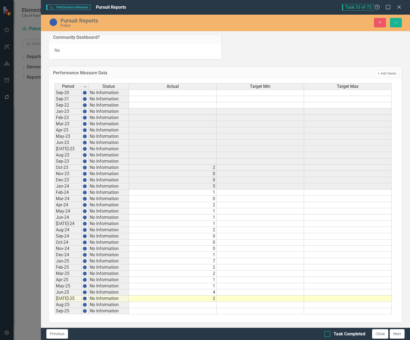
click at [325, 334] on input "Task Completed" at bounding box center [327, 333] width 4 height 4
checkbox input "true"
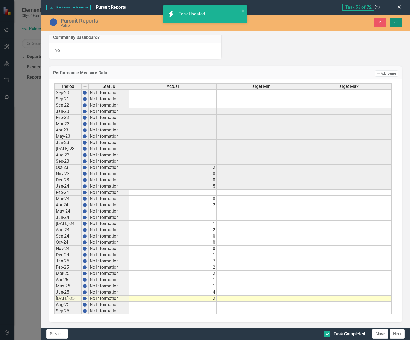
click at [398, 24] on icon "Save" at bounding box center [396, 22] width 5 height 4
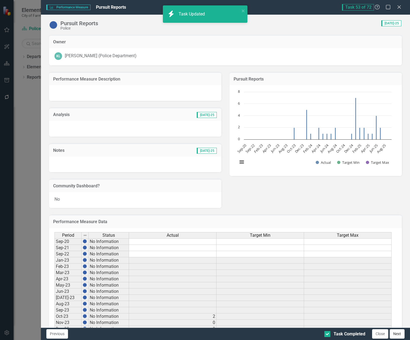
click at [395, 333] on button "Next" at bounding box center [397, 333] width 15 height 9
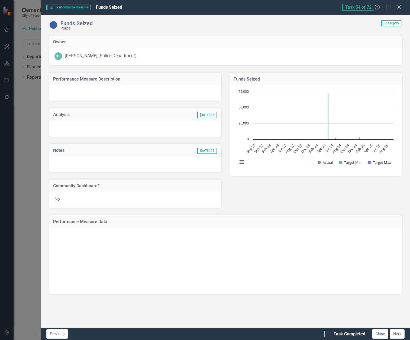
checkbox input "true"
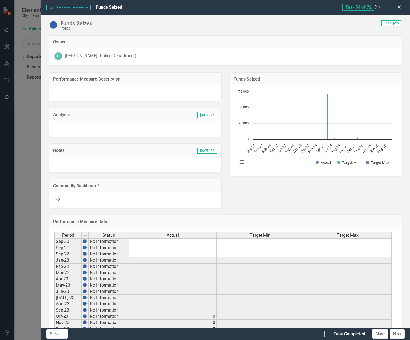
scroll to position [149, 0]
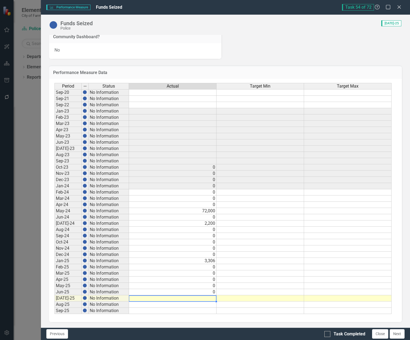
click at [206, 297] on td at bounding box center [173, 298] width 88 height 6
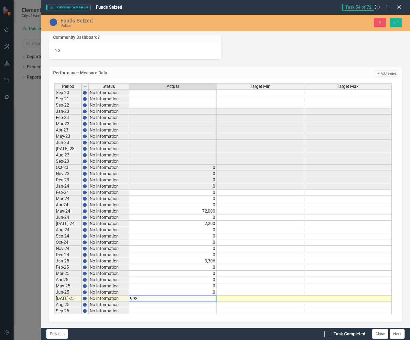
type textarea "9925"
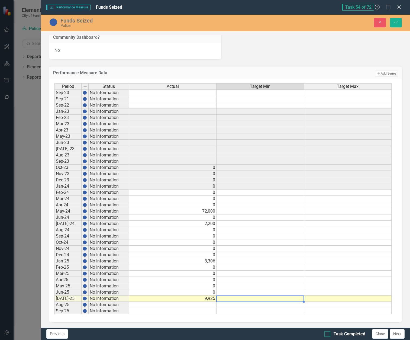
click at [328, 334] on input "Task Completed" at bounding box center [327, 333] width 4 height 4
checkbox input "true"
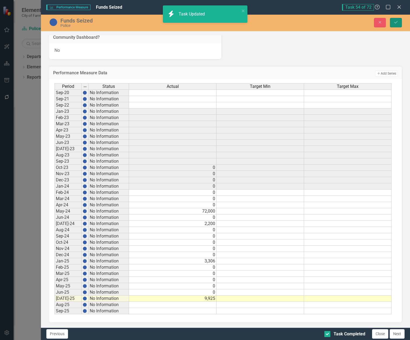
click at [397, 22] on icon "Save" at bounding box center [396, 22] width 5 height 4
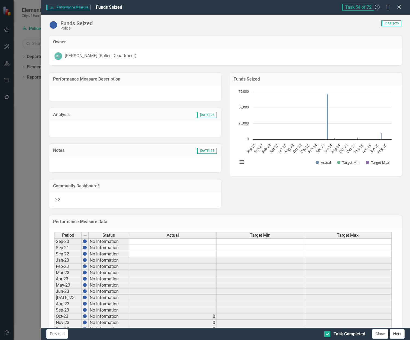
click at [399, 333] on button "Next" at bounding box center [397, 333] width 15 height 9
checkbox input "true"
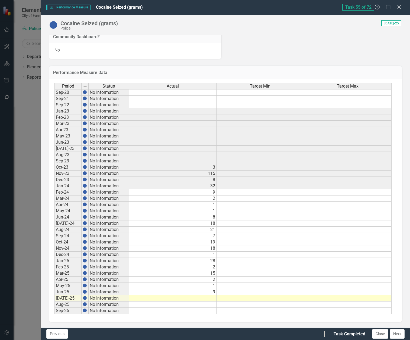
click at [204, 300] on td at bounding box center [173, 298] width 88 height 6
click at [190, 298] on td at bounding box center [173, 298] width 88 height 6
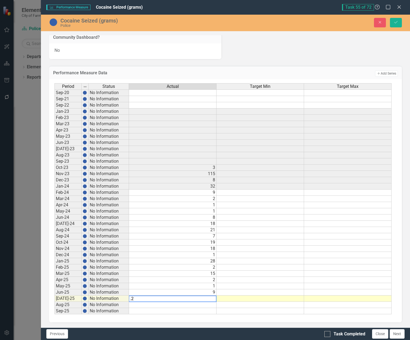
type textarea ".22"
click at [327, 335] on div at bounding box center [328, 334] width 6 height 6
click at [327, 335] on input "Task Completed" at bounding box center [327, 333] width 4 height 4
checkbox input "true"
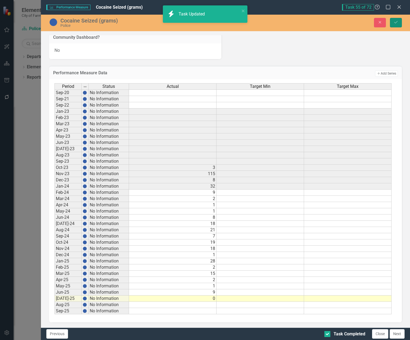
drag, startPoint x: 395, startPoint y: 21, endPoint x: 396, endPoint y: 43, distance: 21.2
click at [395, 21] on icon "Save" at bounding box center [396, 22] width 5 height 4
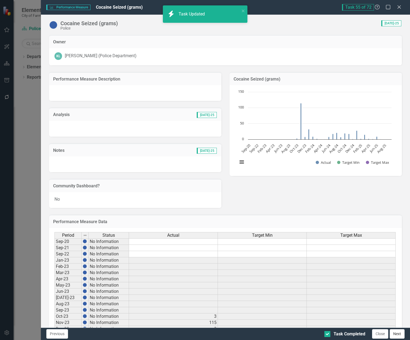
click at [403, 334] on button "Next" at bounding box center [397, 333] width 15 height 9
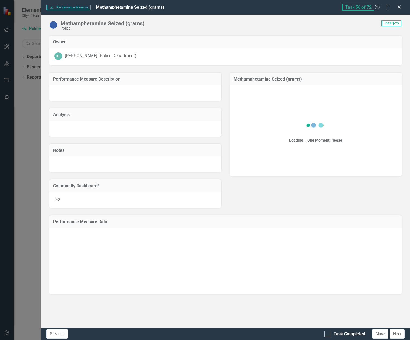
checkbox input "true"
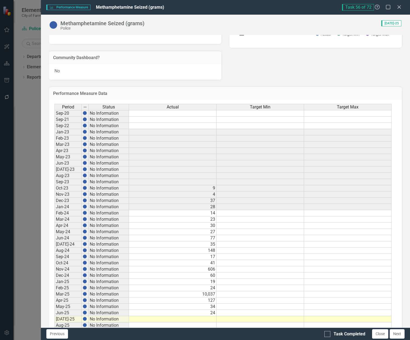
scroll to position [136, 0]
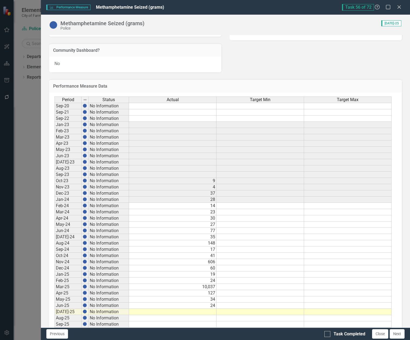
click at [202, 313] on td at bounding box center [173, 312] width 88 height 6
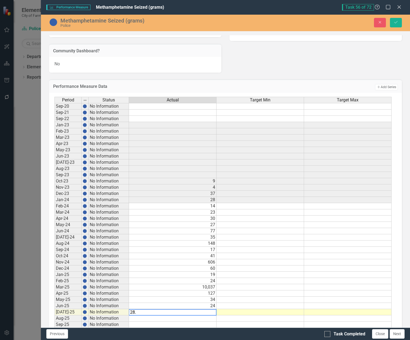
type textarea "28.9"
click at [329, 336] on div at bounding box center [328, 334] width 6 height 6
click at [328, 335] on input "Task Completed" at bounding box center [327, 333] width 4 height 4
checkbox input "true"
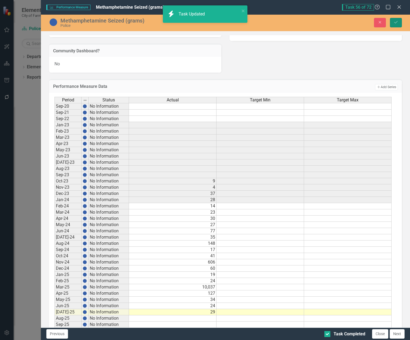
click at [397, 23] on icon "Save" at bounding box center [396, 22] width 5 height 4
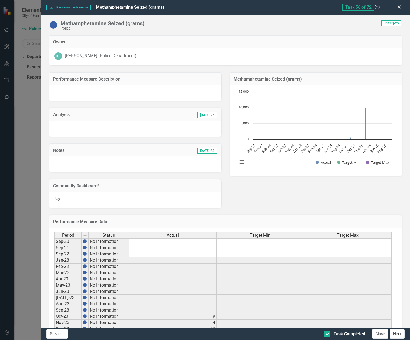
click at [397, 335] on button "Next" at bounding box center [397, 333] width 15 height 9
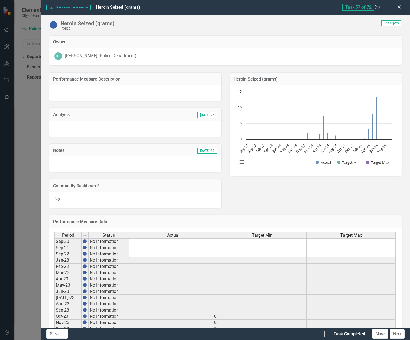
checkbox input "true"
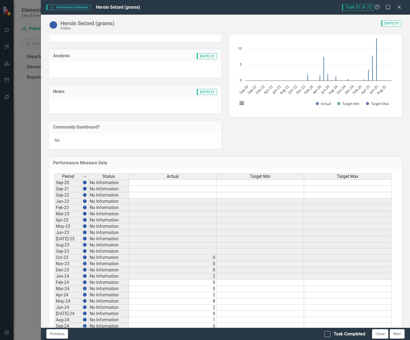
scroll to position [149, 0]
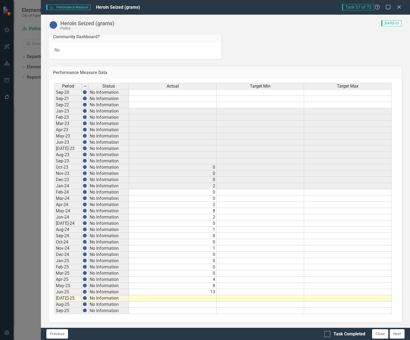
click at [214, 297] on td at bounding box center [173, 298] width 88 height 6
type textarea "0"
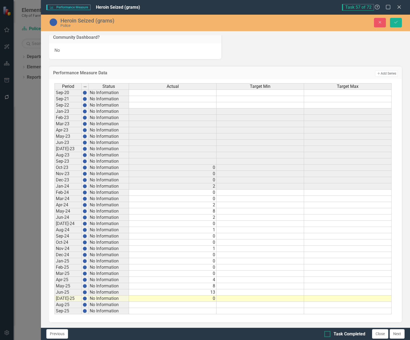
click at [329, 333] on div at bounding box center [328, 334] width 6 height 6
click at [328, 333] on input "Task Completed" at bounding box center [327, 333] width 4 height 4
checkbox input "true"
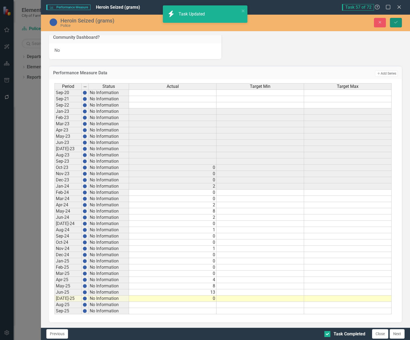
click at [397, 19] on button "Save" at bounding box center [396, 22] width 12 height 9
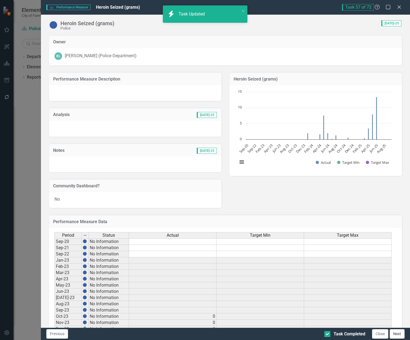
click at [396, 333] on button "Next" at bounding box center [397, 333] width 15 height 9
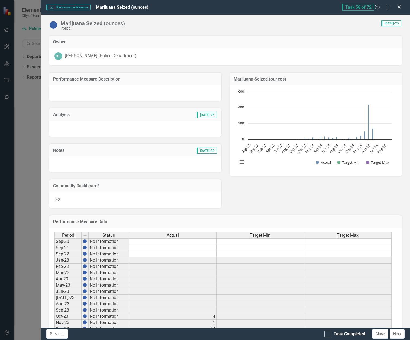
checkbox input "true"
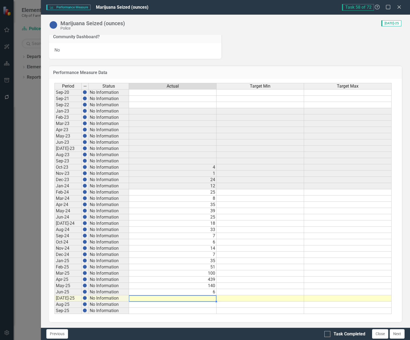
click at [191, 296] on td at bounding box center [173, 298] width 88 height 6
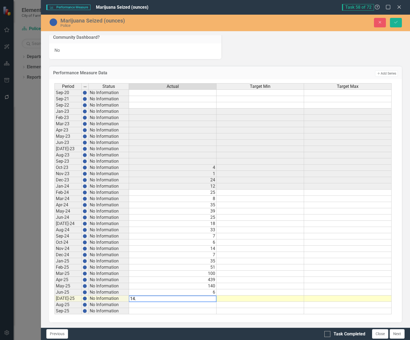
type textarea "14.6"
click at [324, 336] on div "Previous Task Completed Close Next" at bounding box center [226, 334] width 370 height 12
click at [327, 336] on div at bounding box center [328, 334] width 6 height 6
click at [327, 335] on input "Task Completed" at bounding box center [327, 333] width 4 height 4
checkbox input "true"
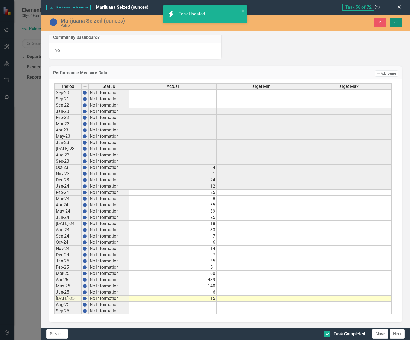
click at [396, 21] on icon "Save" at bounding box center [396, 22] width 5 height 4
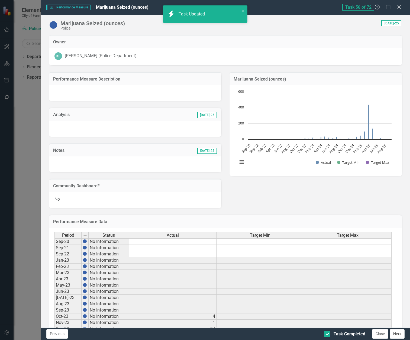
click at [403, 334] on button "Next" at bounding box center [397, 333] width 15 height 9
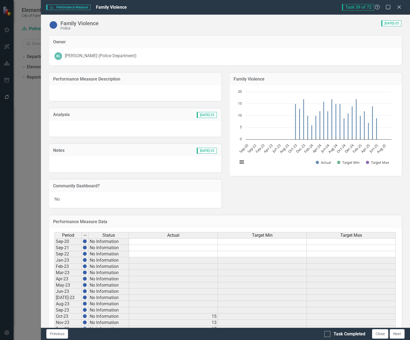
checkbox input "true"
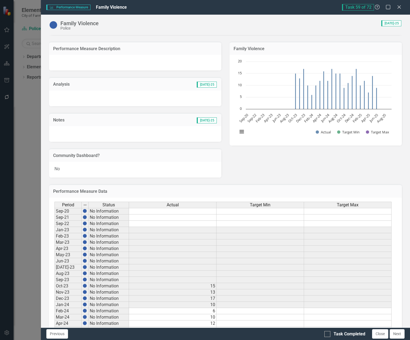
scroll to position [136, 0]
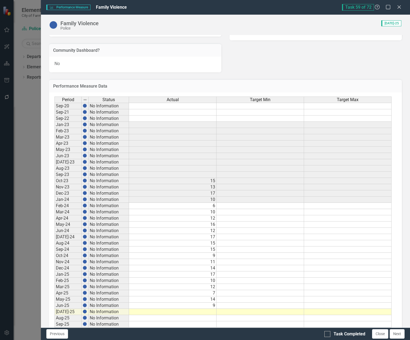
click at [272, 252] on td at bounding box center [261, 250] width 88 height 6
click at [214, 312] on td at bounding box center [173, 312] width 88 height 6
type textarea "13"
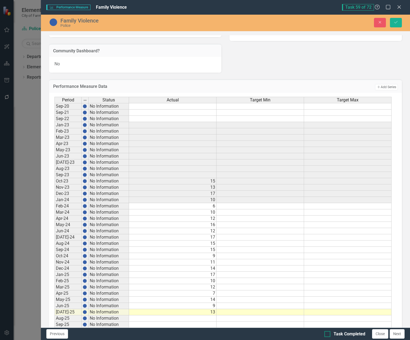
drag, startPoint x: 329, startPoint y: 336, endPoint x: 331, endPoint y: 333, distance: 3.3
click at [329, 336] on div at bounding box center [328, 334] width 6 height 6
click at [328, 335] on input "Task Completed" at bounding box center [327, 333] width 4 height 4
checkbox input "true"
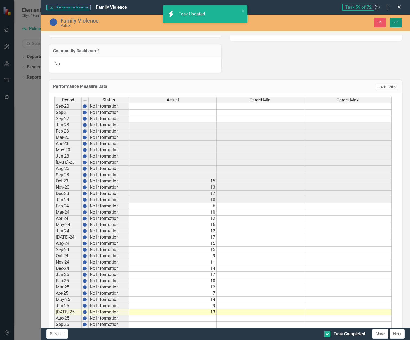
click at [399, 21] on button "Save" at bounding box center [396, 22] width 12 height 9
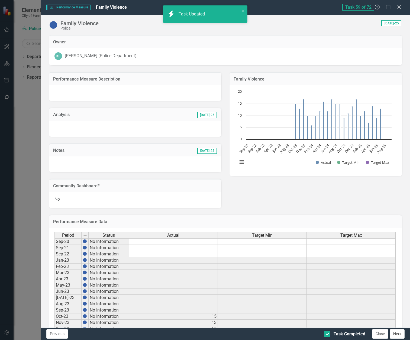
click at [398, 333] on button "Next" at bounding box center [397, 333] width 15 height 9
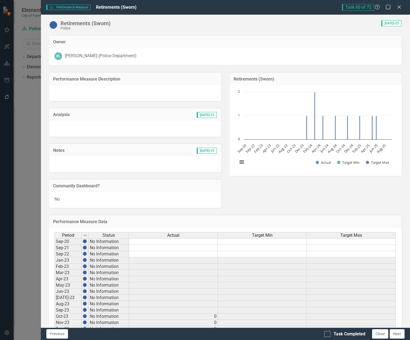
checkbox input "true"
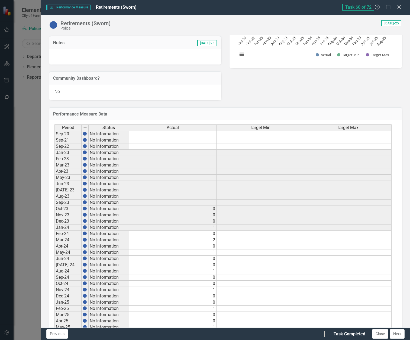
scroll to position [149, 0]
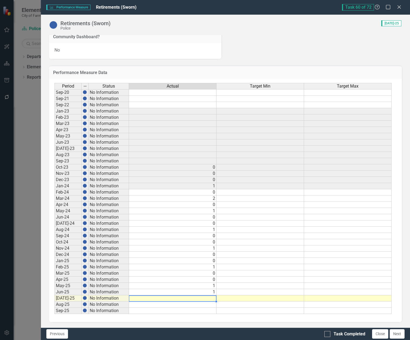
click at [203, 297] on td at bounding box center [173, 298] width 88 height 6
type textarea "0"
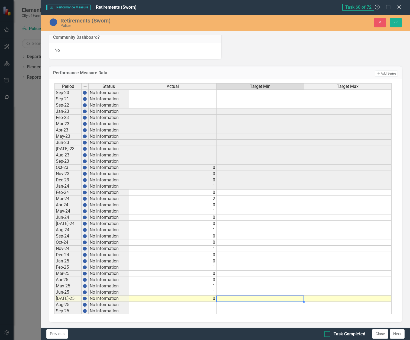
click at [329, 332] on div at bounding box center [328, 334] width 6 height 6
click at [328, 332] on input "Task Completed" at bounding box center [327, 333] width 4 height 4
checkbox input "true"
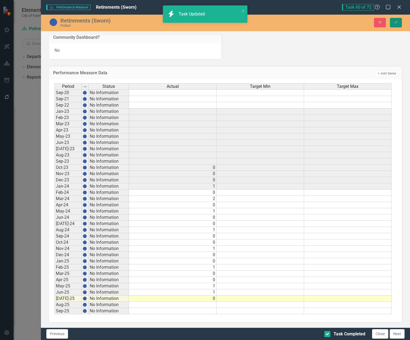
click at [393, 24] on button "Save" at bounding box center [396, 22] width 12 height 9
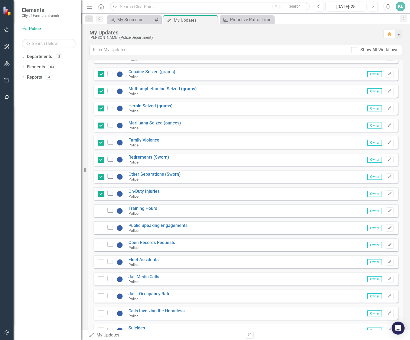
scroll to position [1076, 0]
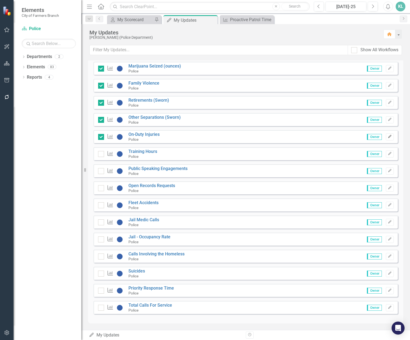
click at [388, 136] on icon "button" at bounding box center [389, 136] width 3 height 3
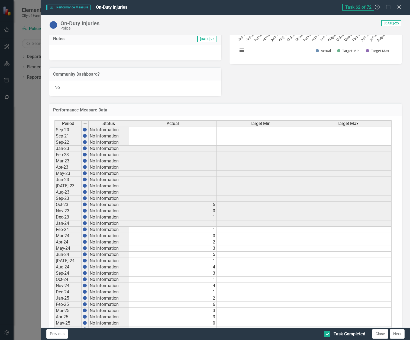
scroll to position [136, 0]
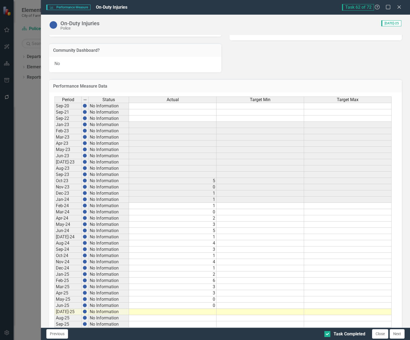
click at [208, 313] on td at bounding box center [173, 312] width 88 height 6
type textarea "3"
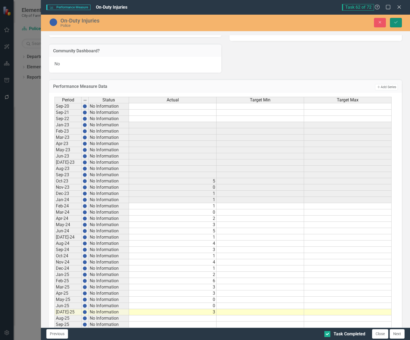
click at [399, 24] on icon "Save" at bounding box center [396, 22] width 5 height 4
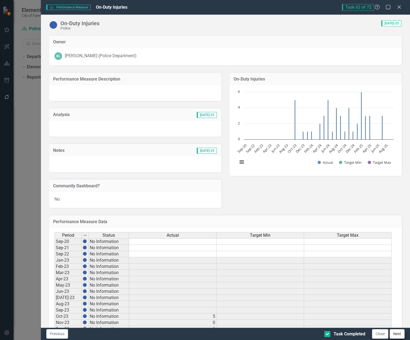
click at [397, 334] on button "Next" at bounding box center [397, 333] width 15 height 9
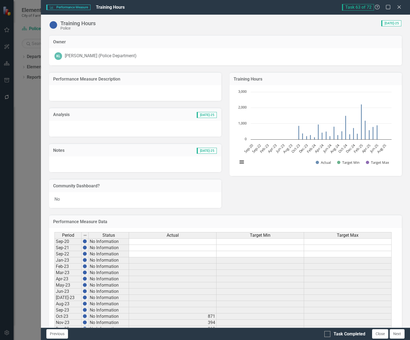
scroll to position [149, 0]
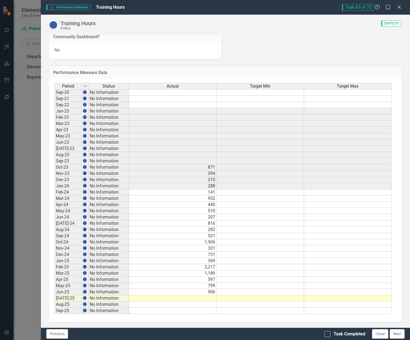
click at [208, 298] on td at bounding box center [173, 298] width 88 height 6
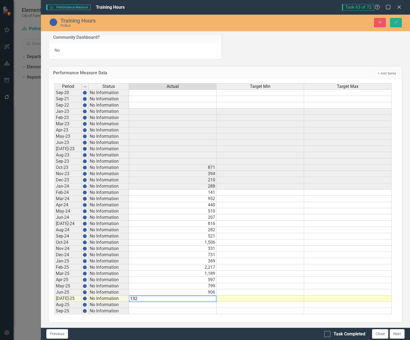
type textarea "1329"
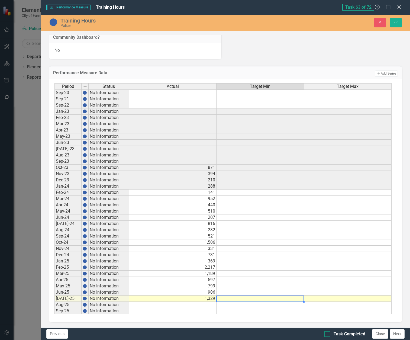
click at [329, 333] on div at bounding box center [328, 334] width 6 height 6
click at [328, 333] on input "Task Completed" at bounding box center [327, 333] width 4 height 4
checkbox input "true"
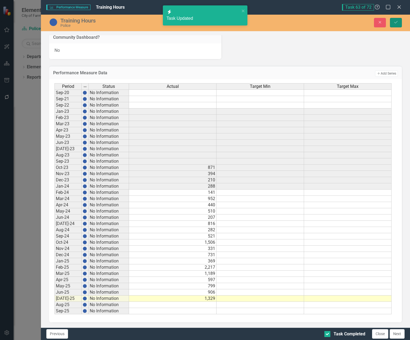
click at [395, 21] on icon "Save" at bounding box center [396, 22] width 5 height 4
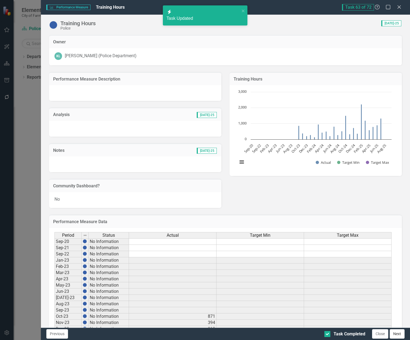
click at [394, 335] on button "Next" at bounding box center [397, 333] width 15 height 9
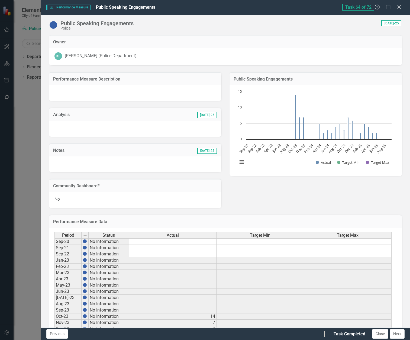
checkbox input "true"
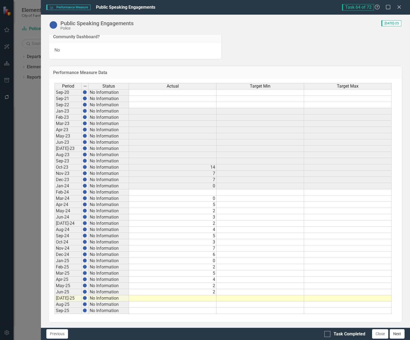
click at [395, 333] on button "Next" at bounding box center [397, 333] width 15 height 9
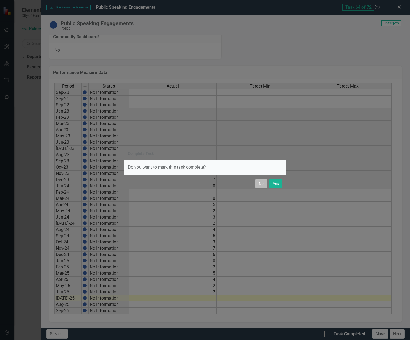
click at [264, 185] on button "No" at bounding box center [262, 183] width 12 height 9
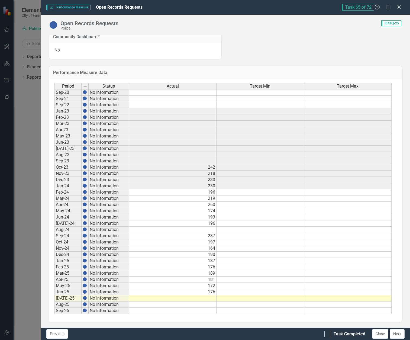
click at [211, 298] on td at bounding box center [173, 298] width 88 height 6
click at [184, 300] on td at bounding box center [173, 298] width 88 height 6
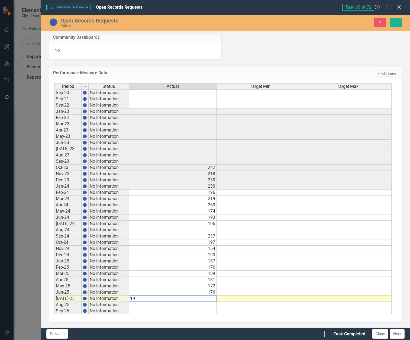
type textarea "194"
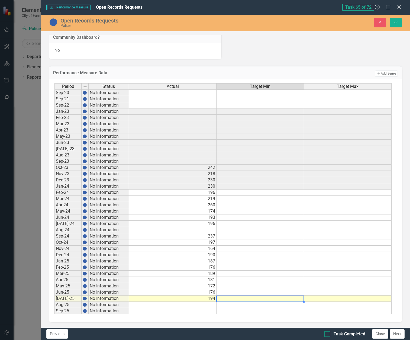
click at [331, 334] on div "Task Completed" at bounding box center [345, 334] width 41 height 6
click at [328, 334] on input "Task Completed" at bounding box center [327, 333] width 4 height 4
checkbox input "true"
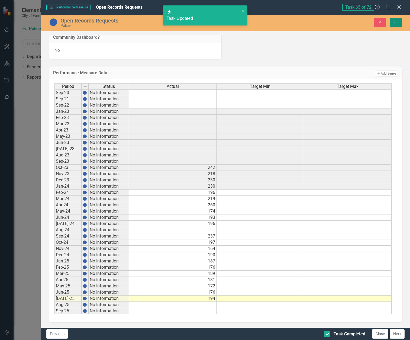
click at [396, 23] on icon "submit" at bounding box center [396, 22] width 3 height 2
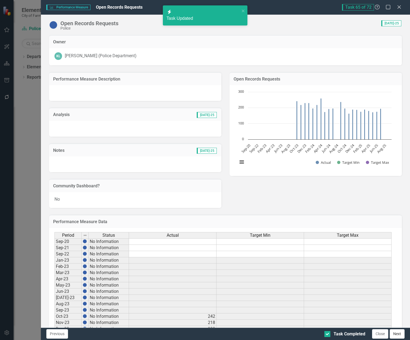
click at [396, 334] on button "Next" at bounding box center [397, 333] width 15 height 9
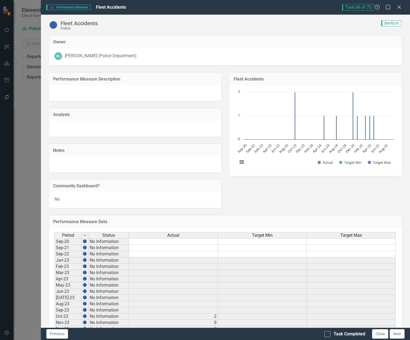
checkbox input "true"
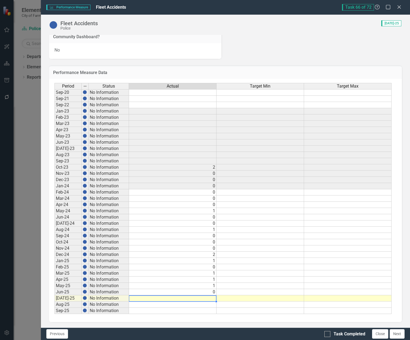
click at [205, 297] on td at bounding box center [173, 298] width 88 height 6
click at [200, 297] on td at bounding box center [173, 298] width 88 height 6
type textarea "2"
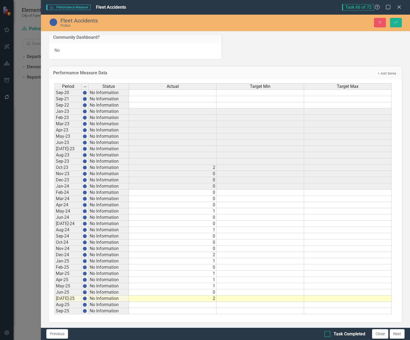
click at [329, 336] on div at bounding box center [328, 334] width 6 height 6
click at [328, 335] on input "Task Completed" at bounding box center [327, 333] width 4 height 4
checkbox input "true"
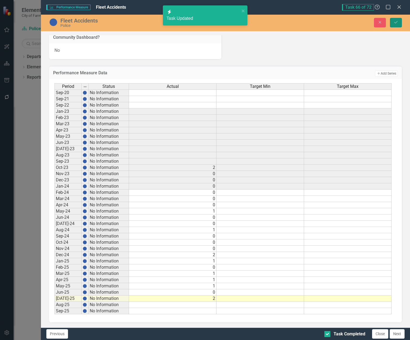
click at [397, 22] on icon "submit" at bounding box center [396, 22] width 3 height 2
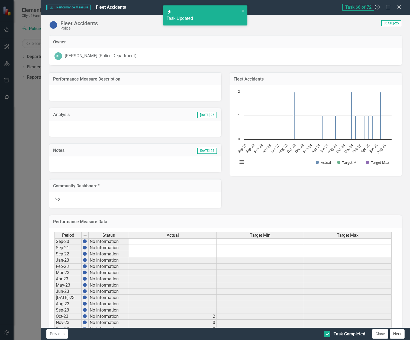
click at [399, 334] on button "Next" at bounding box center [397, 333] width 15 height 9
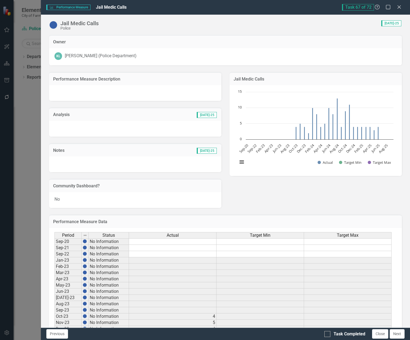
checkbox input "true"
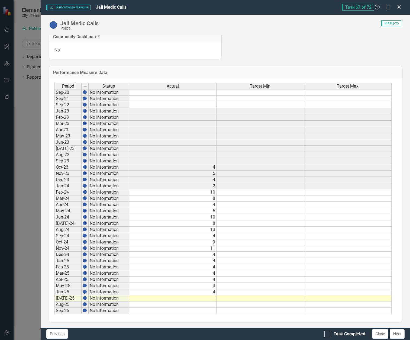
click at [187, 296] on td at bounding box center [173, 298] width 88 height 6
drag, startPoint x: 267, startPoint y: 228, endPoint x: 264, endPoint y: 232, distance: 5.6
click at [267, 228] on td at bounding box center [261, 230] width 88 height 6
click at [210, 296] on td at bounding box center [173, 298] width 88 height 6
type textarea "2"
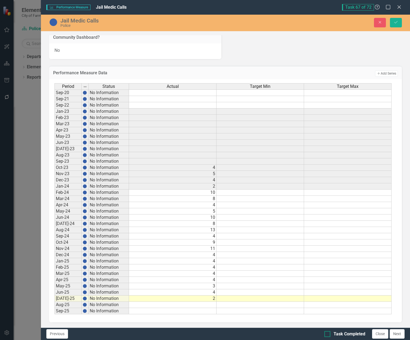
click at [327, 334] on input "Task Completed" at bounding box center [327, 333] width 4 height 4
checkbox input "true"
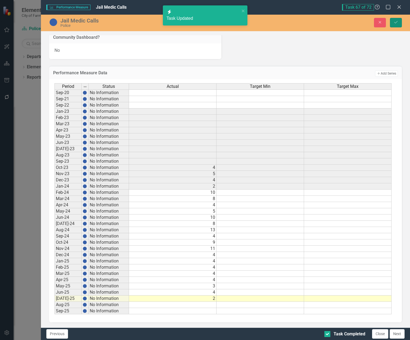
click at [401, 22] on button "Save" at bounding box center [396, 22] width 12 height 9
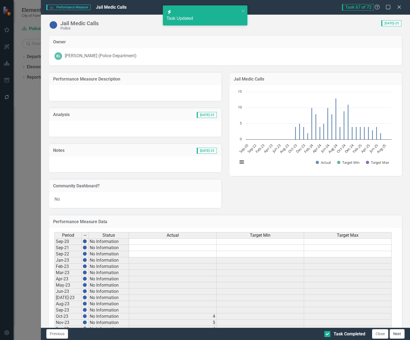
click at [398, 334] on button "Next" at bounding box center [397, 333] width 15 height 9
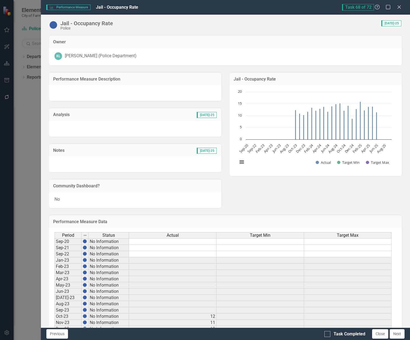
checkbox input "true"
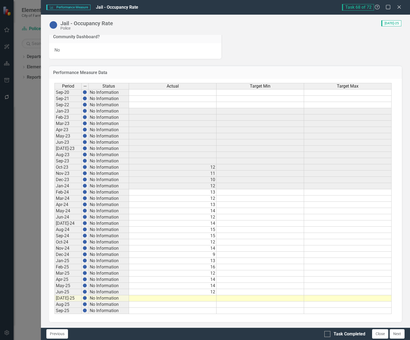
click at [212, 300] on td at bounding box center [173, 298] width 88 height 6
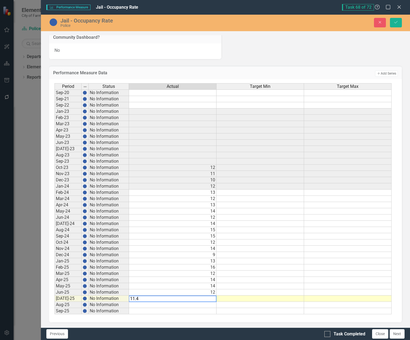
type textarea "11.45"
click at [329, 337] on div at bounding box center [328, 334] width 6 height 6
click at [328, 335] on input "Task Completed" at bounding box center [327, 333] width 4 height 4
checkbox input "true"
click at [396, 24] on icon "Save" at bounding box center [396, 22] width 5 height 4
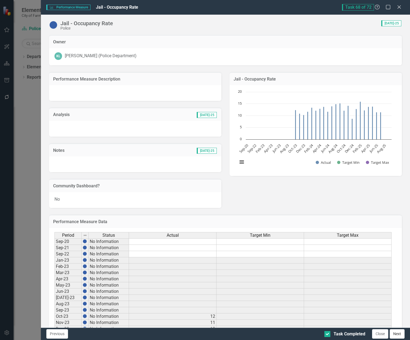
click at [403, 335] on button "Next" at bounding box center [397, 333] width 15 height 9
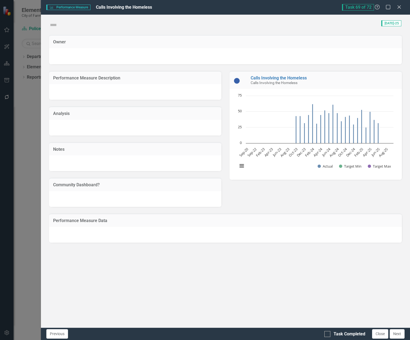
checkbox input "true"
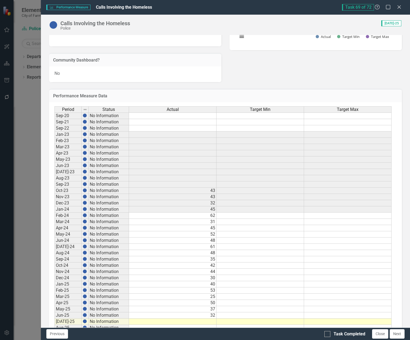
scroll to position [136, 0]
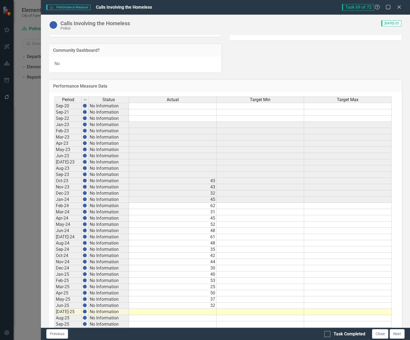
click at [202, 313] on td at bounding box center [173, 312] width 88 height 6
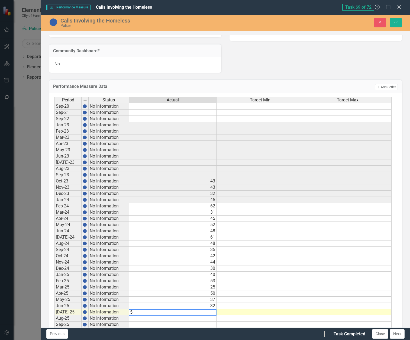
type textarea "58"
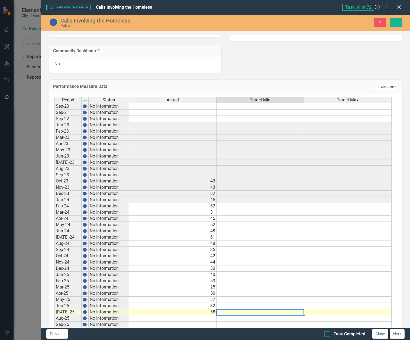
click at [330, 335] on div at bounding box center [328, 334] width 6 height 6
click at [328, 335] on input "Task Completed" at bounding box center [327, 333] width 4 height 4
checkbox input "true"
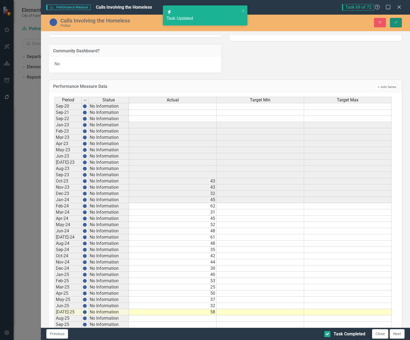
click at [394, 22] on icon "Save" at bounding box center [396, 22] width 5 height 4
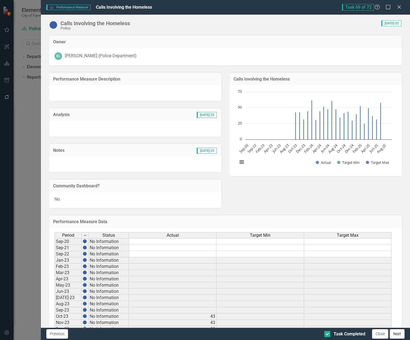
click at [397, 337] on button "Next" at bounding box center [397, 333] width 15 height 9
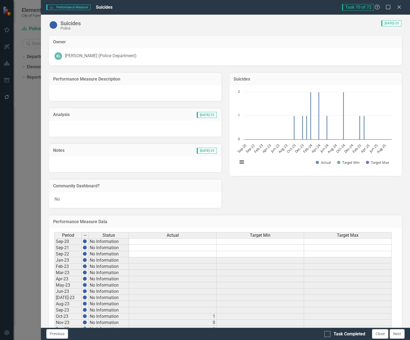
checkbox input "true"
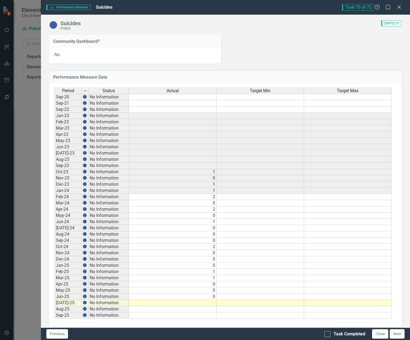
scroll to position [149, 0]
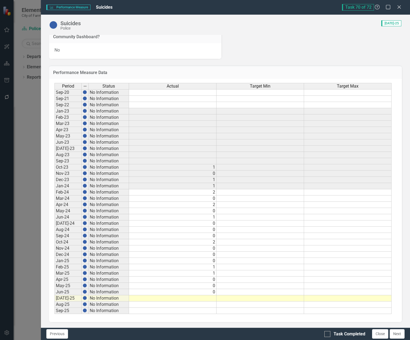
click at [199, 297] on td at bounding box center [173, 298] width 88 height 6
type textarea "0"
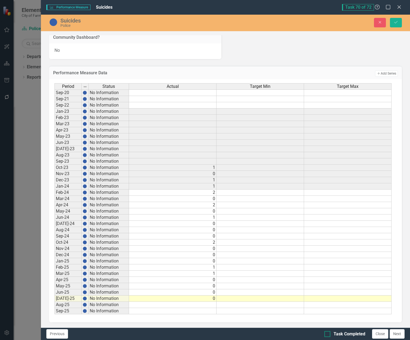
click at [328, 332] on div at bounding box center [328, 334] width 6 height 6
click at [328, 332] on input "Task Completed" at bounding box center [327, 333] width 4 height 4
checkbox input "true"
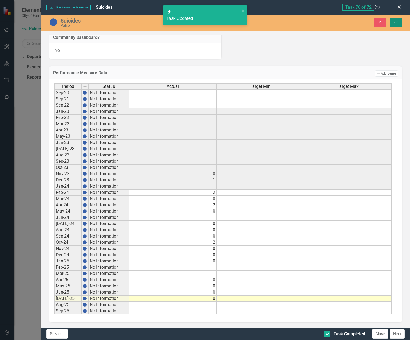
click at [396, 23] on icon "Save" at bounding box center [396, 22] width 5 height 4
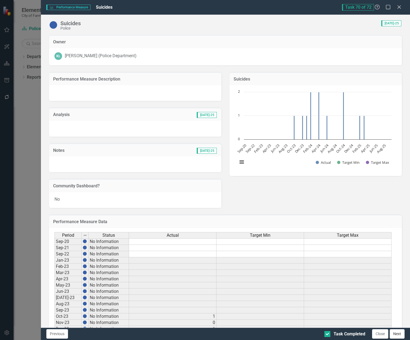
click at [396, 335] on button "Next" at bounding box center [397, 333] width 15 height 9
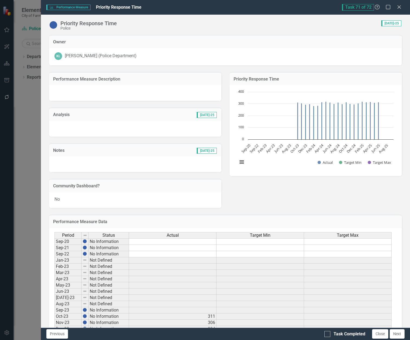
checkbox input "true"
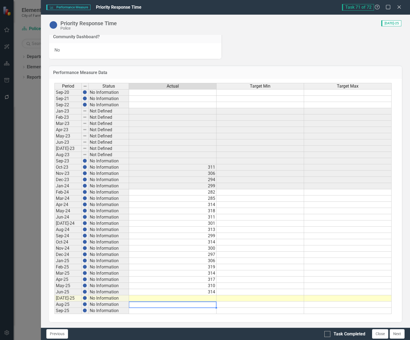
click at [55, 302] on div "Period Status Actual Target Min Target Max Sep-20 No Information Sep-21 No Info…" at bounding box center [55, 198] width 0 height 231
click at [206, 300] on td at bounding box center [173, 298] width 88 height 6
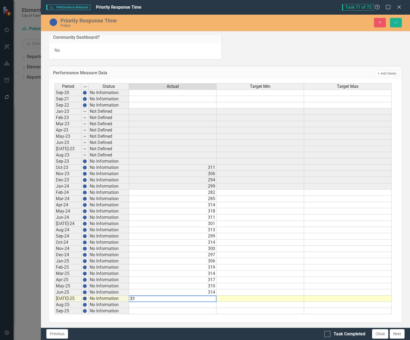
type textarea "311"
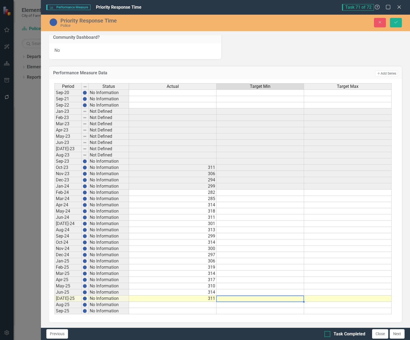
click at [326, 334] on input "Task Completed" at bounding box center [327, 333] width 4 height 4
checkbox input "true"
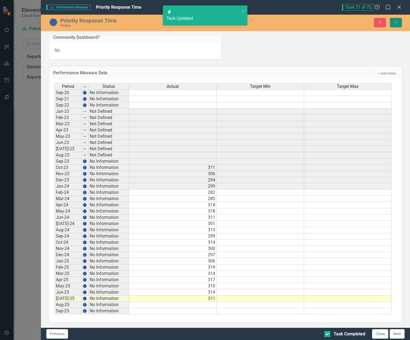
click at [396, 21] on icon "Save" at bounding box center [396, 22] width 5 height 4
